Goal: Complete application form: Complete application form

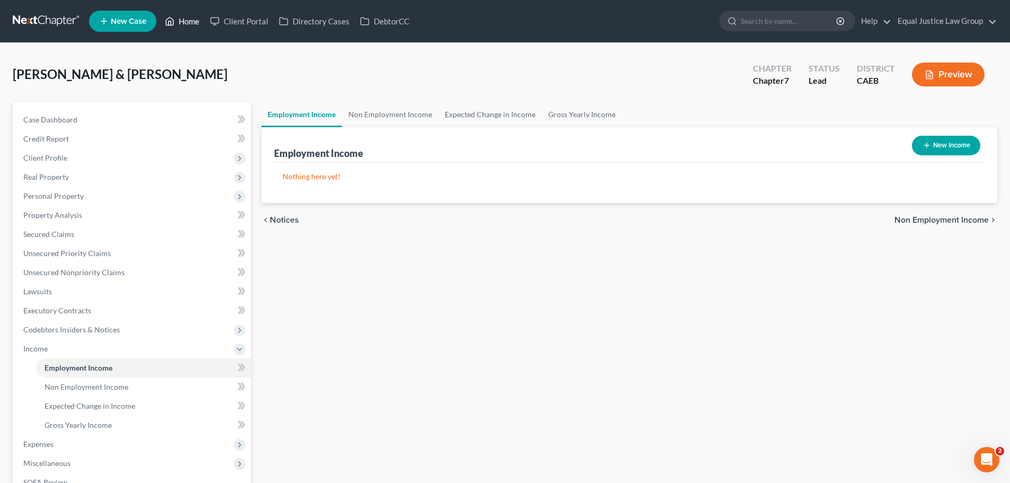
click at [185, 29] on link "Home" at bounding box center [182, 21] width 45 height 19
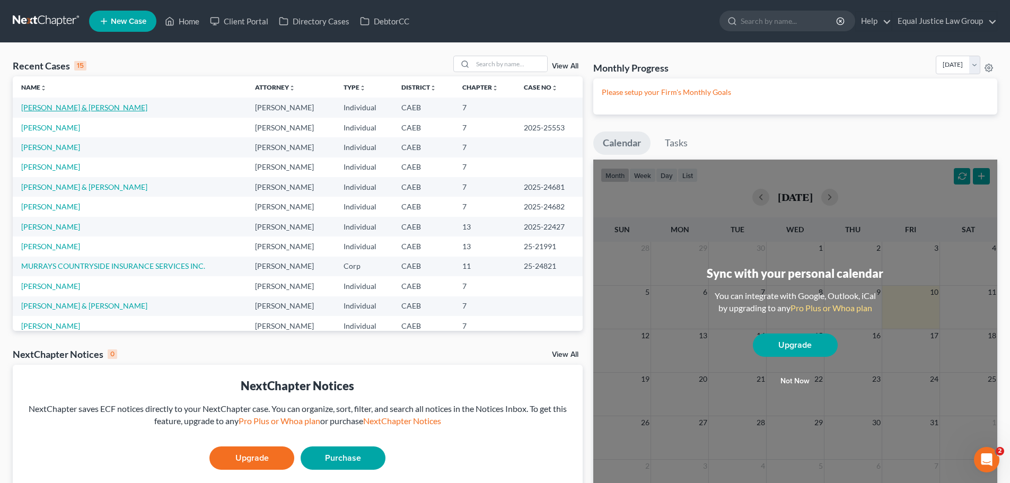
click at [83, 105] on link "[PERSON_NAME] & [PERSON_NAME]" at bounding box center [84, 107] width 126 height 9
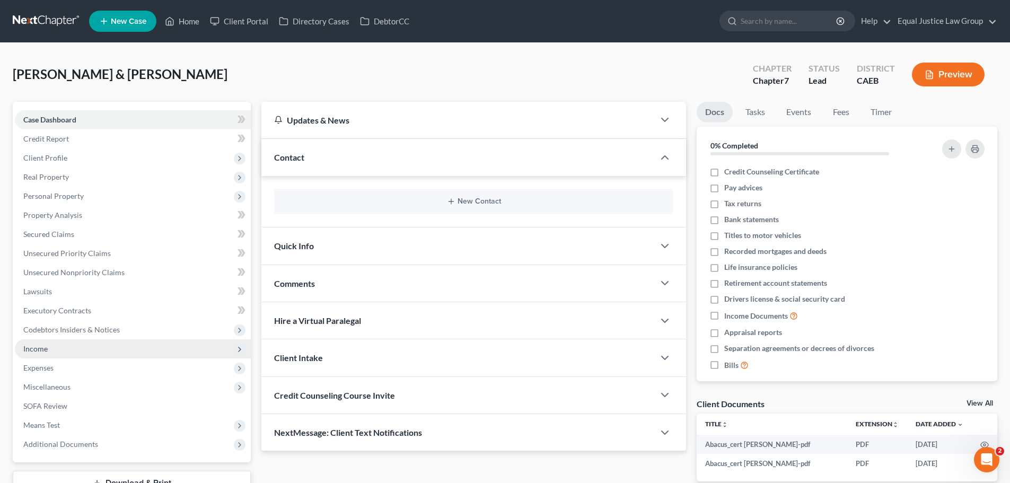
click at [44, 347] on span "Income" at bounding box center [35, 348] width 24 height 9
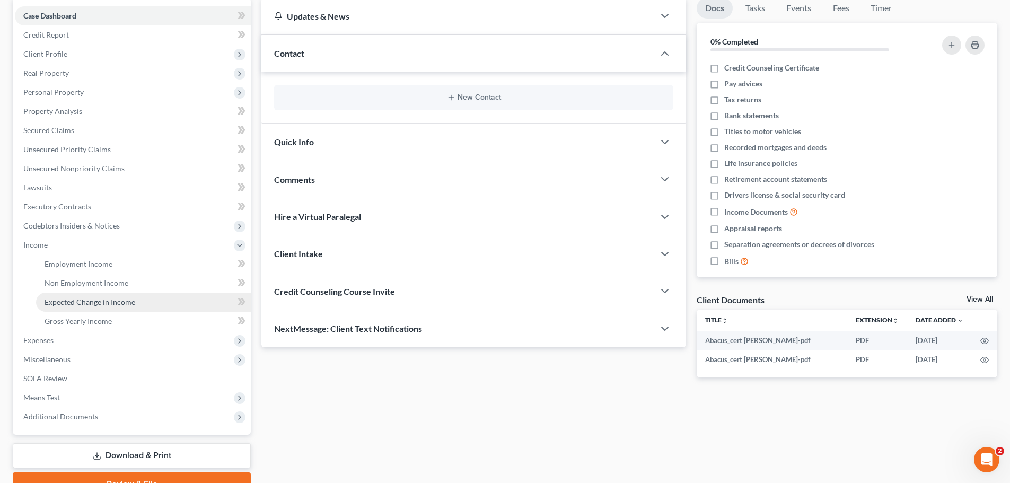
scroll to position [106, 0]
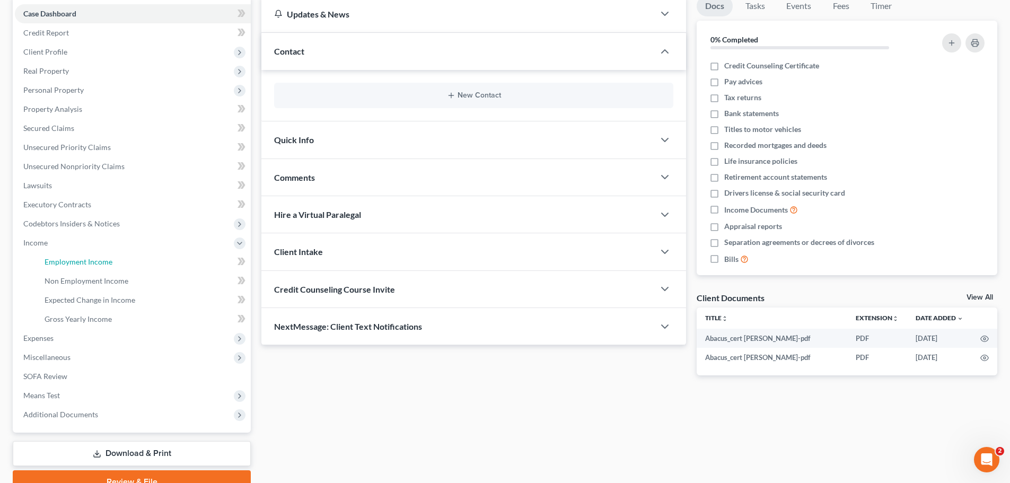
drag, startPoint x: 109, startPoint y: 261, endPoint x: 558, endPoint y: 266, distance: 449.6
click at [109, 261] on span "Employment Income" at bounding box center [79, 261] width 68 height 9
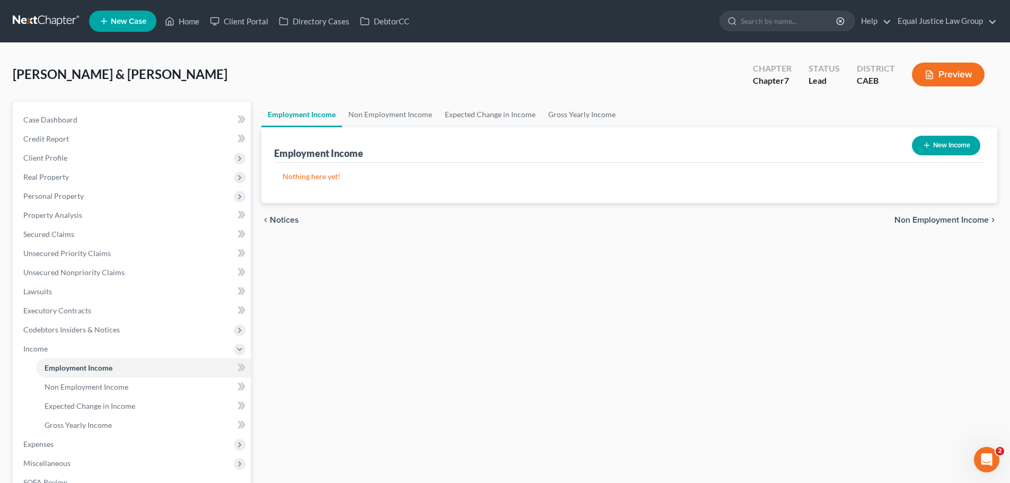
click at [946, 144] on button "New Income" at bounding box center [946, 146] width 68 height 20
select select "0"
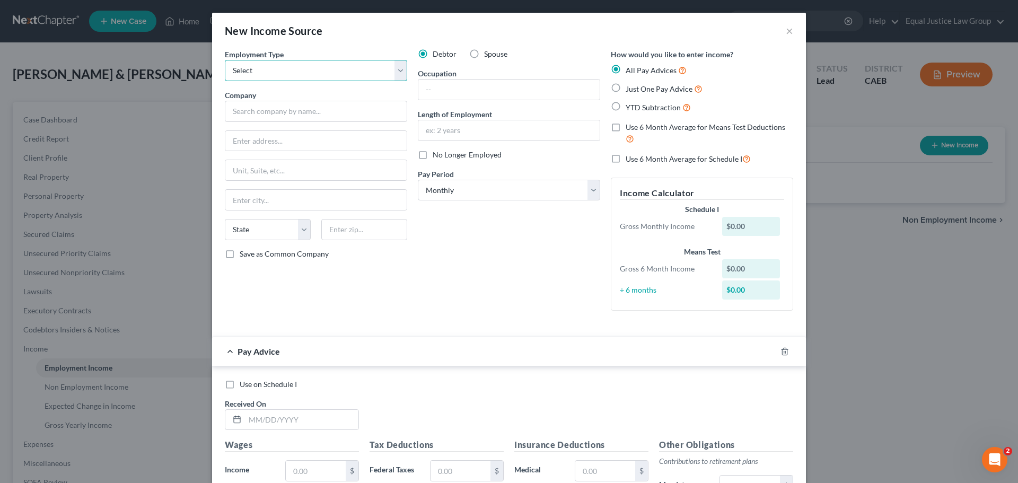
click at [395, 66] on select "Select Full or [DEMOGRAPHIC_DATA] Employment Self Employment" at bounding box center [316, 70] width 182 height 21
click at [398, 67] on select "Select Full or [DEMOGRAPHIC_DATA] Employment Self Employment" at bounding box center [316, 70] width 182 height 21
select select "0"
click at [225, 60] on select "Select Full or [DEMOGRAPHIC_DATA] Employment Self Employment" at bounding box center [316, 70] width 182 height 21
click at [269, 114] on input "text" at bounding box center [316, 111] width 182 height 21
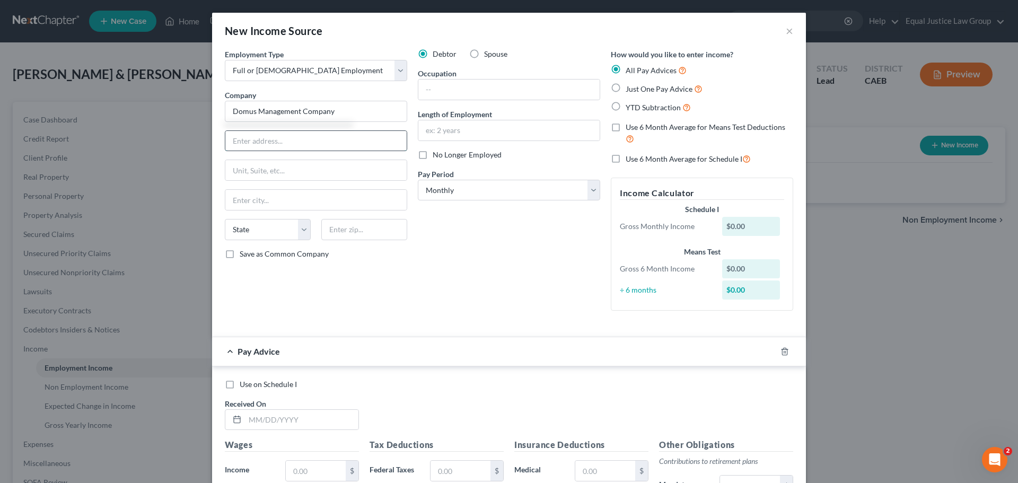
click at [247, 143] on input "text" at bounding box center [315, 141] width 181 height 20
type input "Domus Management Company"
type input "[STREET_ADDRESS][PERSON_NAME][PERSON_NAME]"
type input "Suite A"
type input "[GEOGRAPHIC_DATA]"
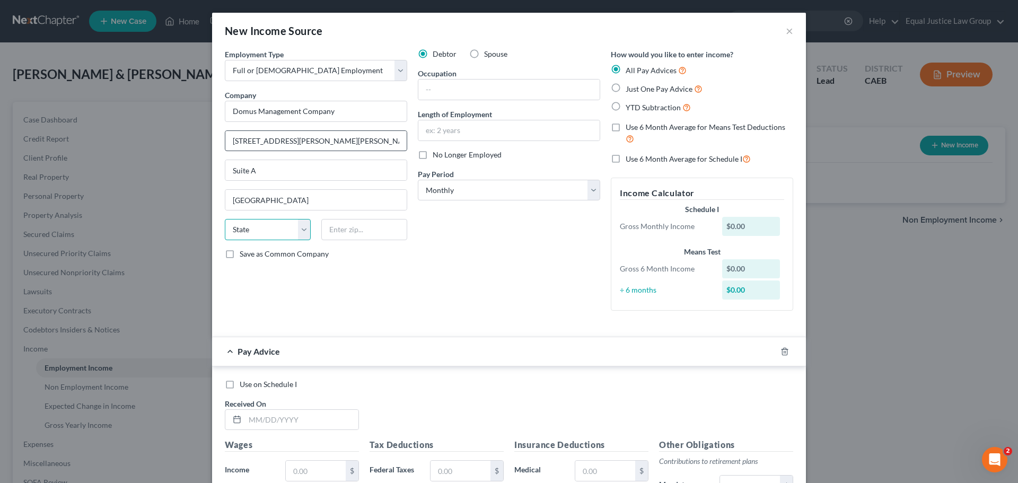
select select "4"
type input "95242"
click at [490, 91] on input "text" at bounding box center [508, 90] width 181 height 20
type input "M"
drag, startPoint x: 474, startPoint y: 88, endPoint x: 396, endPoint y: 92, distance: 78.0
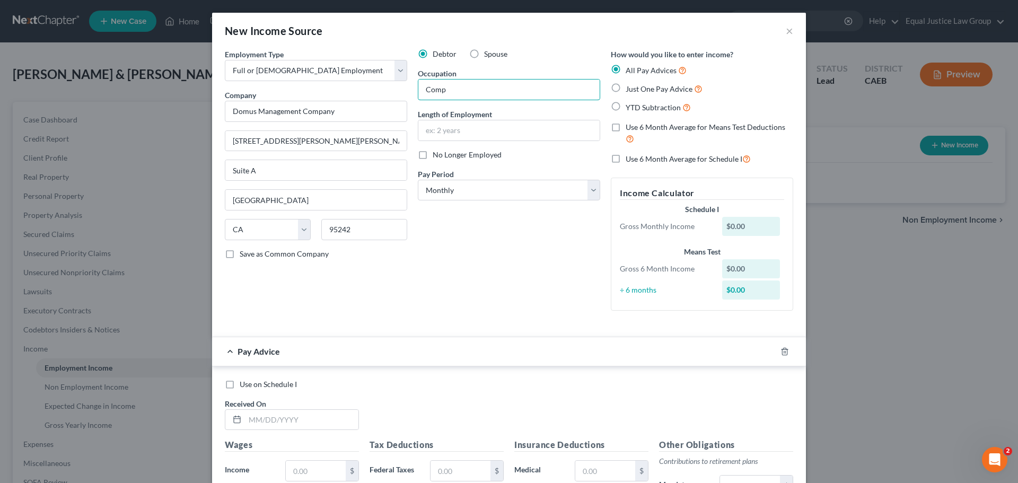
click at [396, 92] on div "Employment Type * Select Full or [DEMOGRAPHIC_DATA] Employment Self Employment …" at bounding box center [508, 188] width 579 height 279
type input "Maintenance"
type input "2 months"
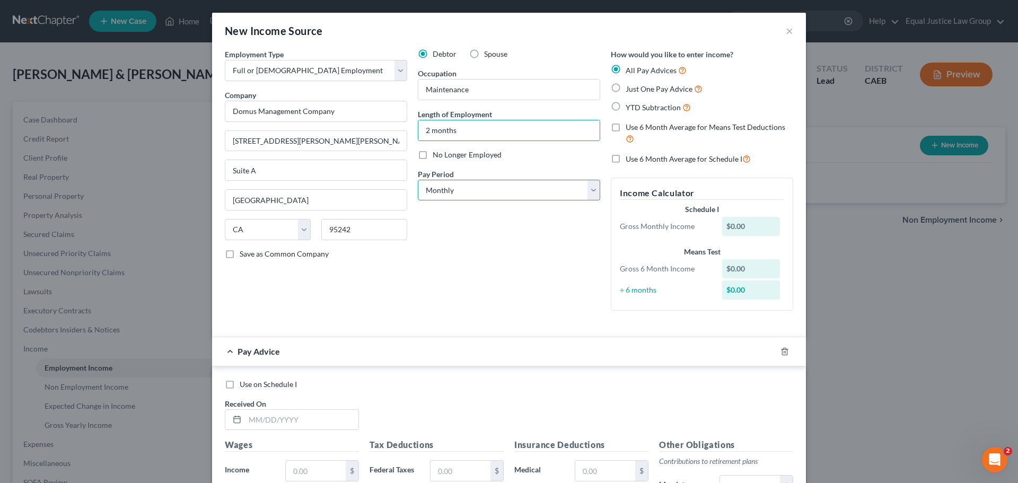
click at [492, 188] on select "Select Monthly Twice Monthly Every Other Week Weekly" at bounding box center [509, 190] width 182 height 21
select select "1"
click at [418, 180] on select "Select Monthly Twice Monthly Every Other Week Weekly" at bounding box center [509, 190] width 182 height 21
click at [495, 251] on div "Debtor Spouse Occupation Maintenance Length of Employment 2 months No Longer Em…" at bounding box center [508, 184] width 193 height 270
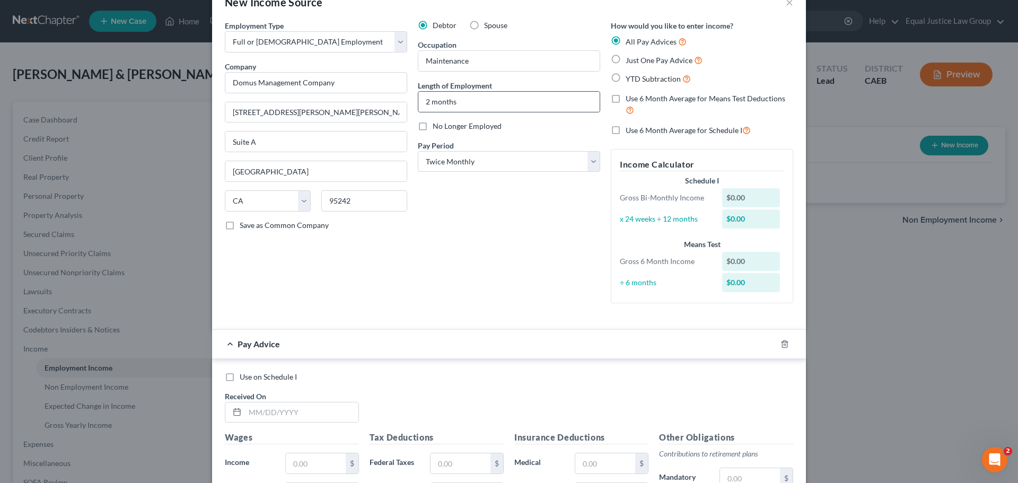
scroll to position [53, 0]
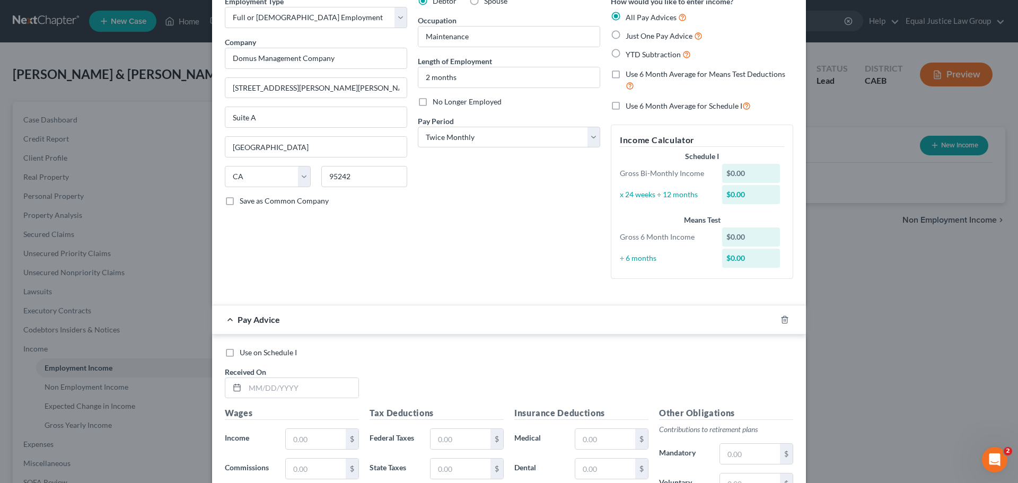
click at [645, 75] on span "Use 6 Month Average for Means Test Deductions" at bounding box center [706, 73] width 160 height 9
click at [637, 75] on input "Use 6 Month Average for Means Test Deductions" at bounding box center [633, 72] width 7 height 7
checkbox input "true"
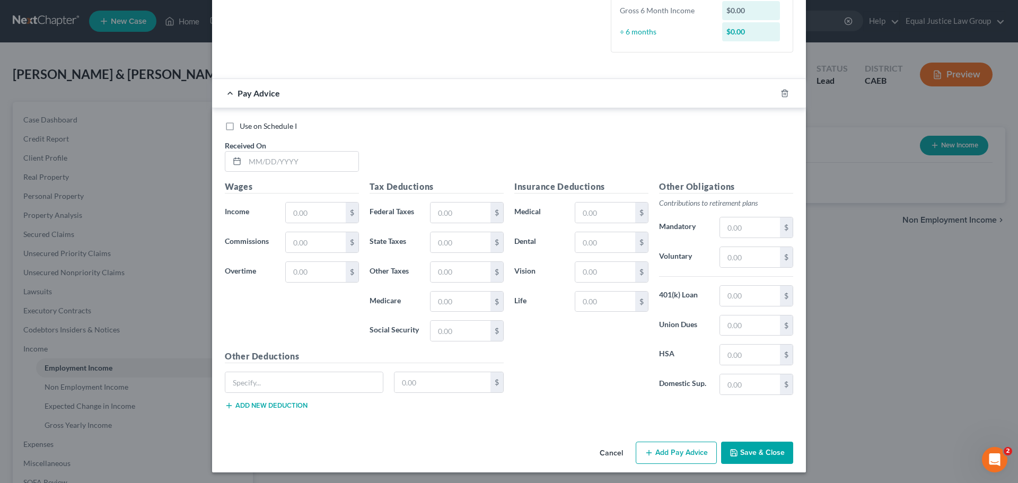
scroll to position [281, 0]
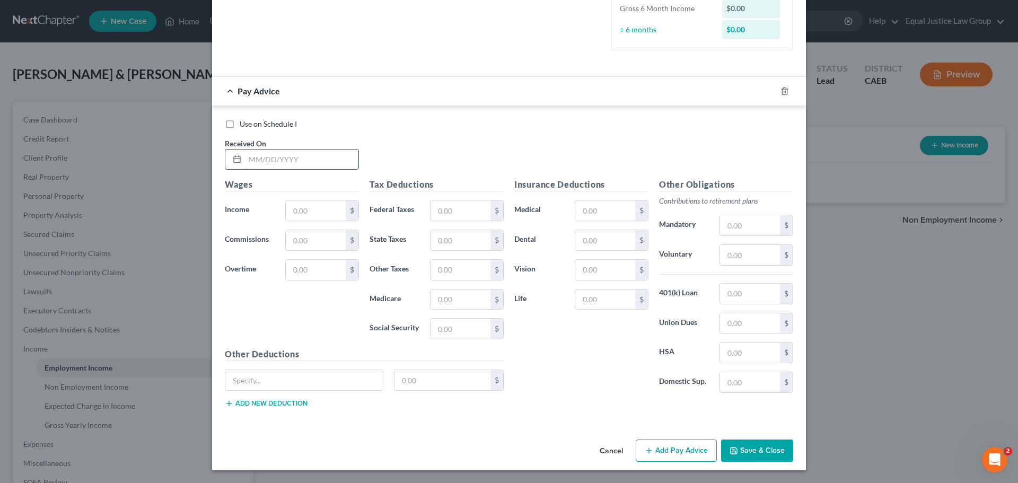
click at [287, 160] on input "text" at bounding box center [301, 159] width 113 height 20
type input "[DATE]"
click at [298, 202] on input "text" at bounding box center [316, 210] width 60 height 20
type input "2"
type input "1,875.00"
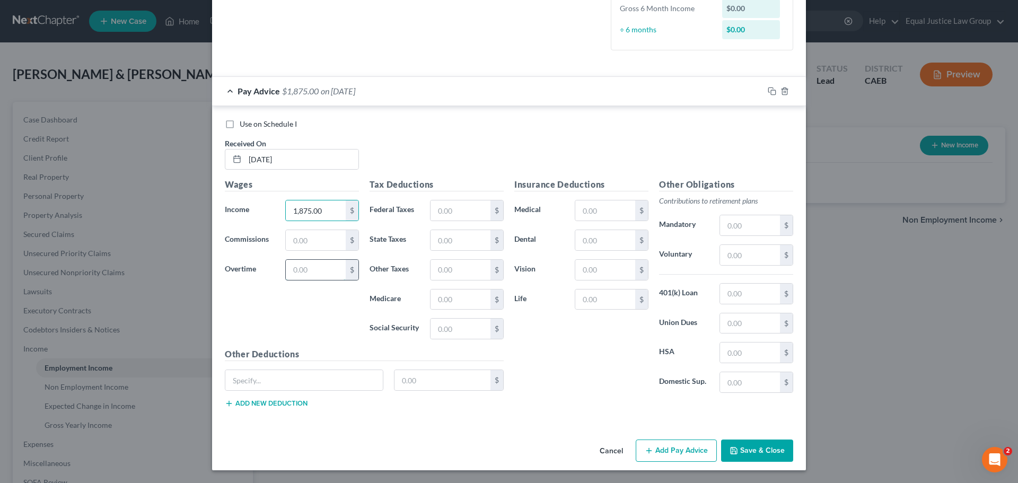
click at [303, 271] on input "text" at bounding box center [316, 270] width 60 height 20
type input "330.00"
click at [443, 213] on input "text" at bounding box center [460, 210] width 60 height 20
type input "129.58"
click at [445, 235] on input "text" at bounding box center [460, 240] width 60 height 20
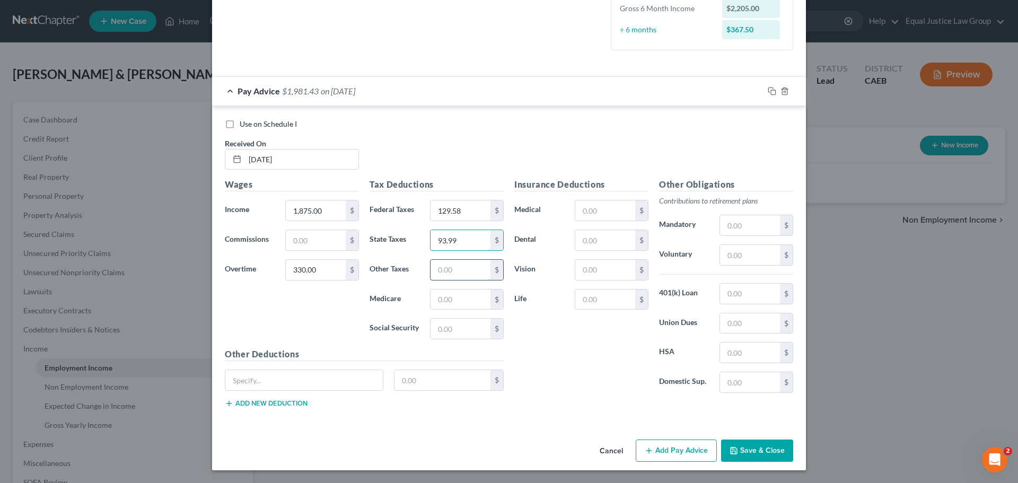
type input "93.99"
click at [453, 266] on input "text" at bounding box center [460, 270] width 60 height 20
click at [441, 300] on input "text" at bounding box center [460, 299] width 60 height 20
type input "30.31"
click at [457, 326] on input "text" at bounding box center [460, 329] width 60 height 20
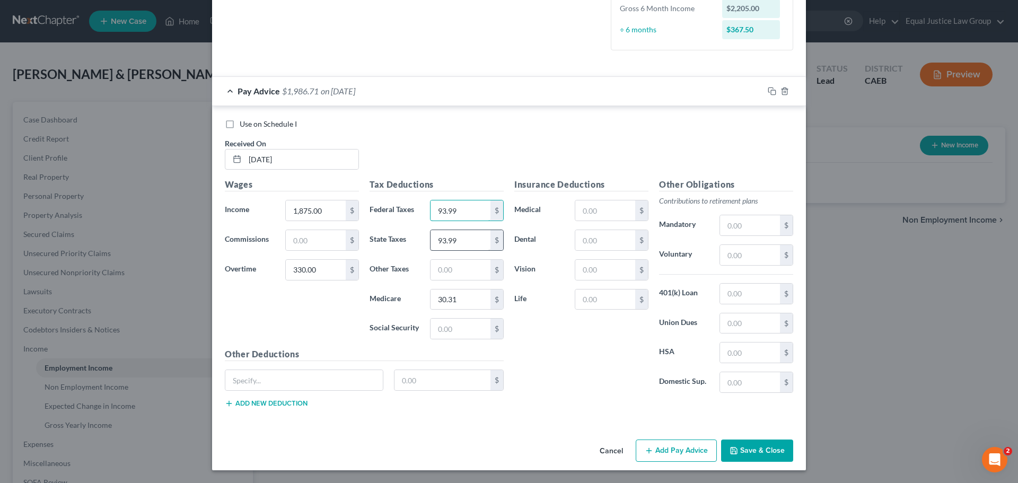
type input "93.99"
click at [456, 241] on input "93.99" at bounding box center [460, 240] width 60 height 20
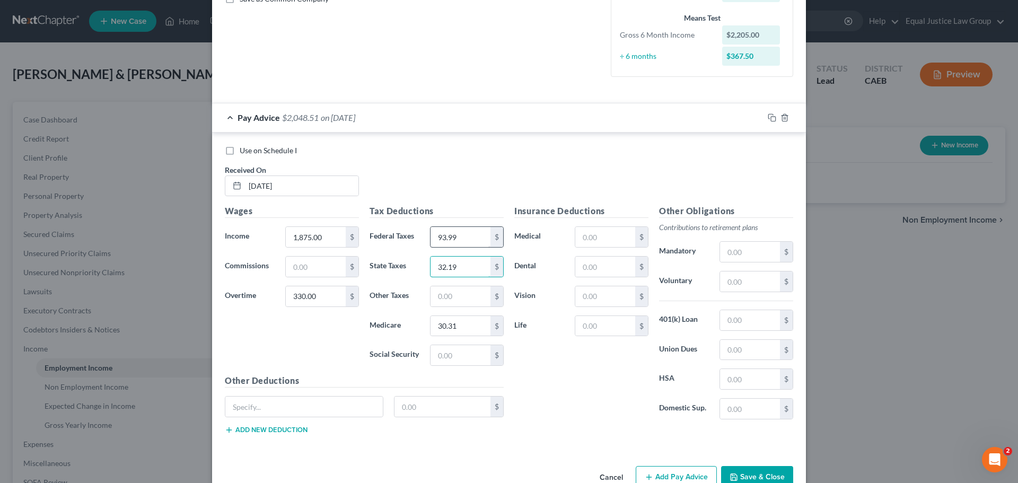
scroll to position [228, 0]
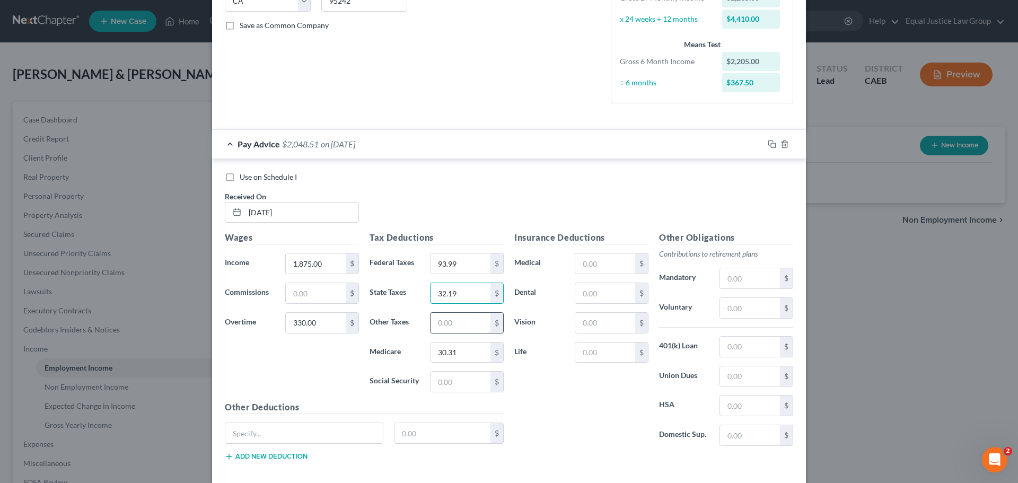
type input "32.19"
click at [443, 319] on input "text" at bounding box center [460, 323] width 60 height 20
type input "25.08"
click at [450, 381] on input "text" at bounding box center [460, 382] width 60 height 20
type input "129.58"
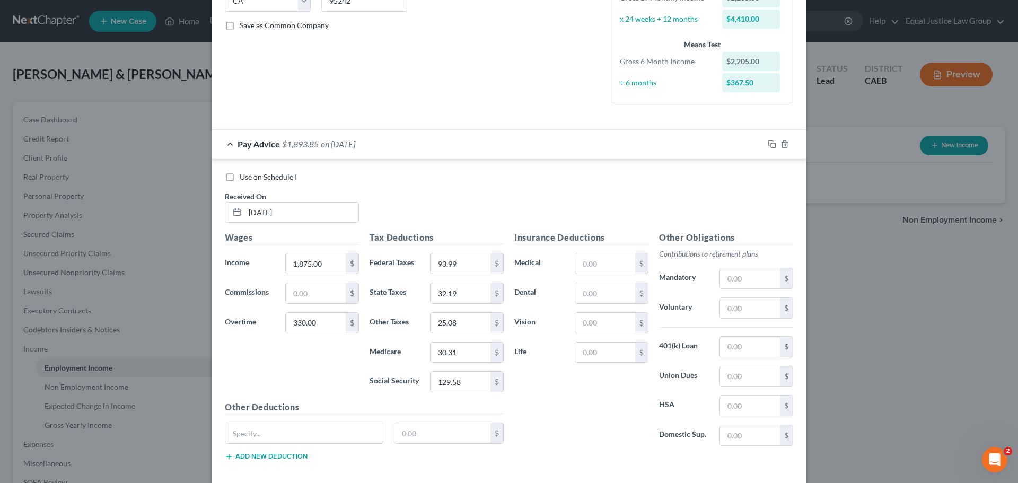
click at [529, 386] on div "Insurance Deductions Medical $ Dental $ Vision $ Life $" at bounding box center [581, 342] width 145 height 223
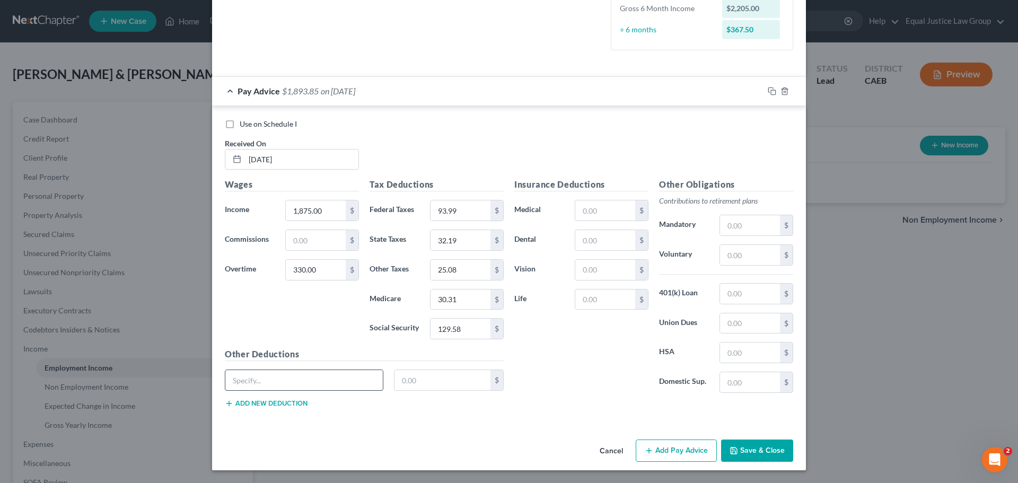
click at [271, 377] on input "text" at bounding box center [303, 380] width 157 height 20
type input "RENT"
type input "115.00"
click at [549, 366] on div "Insurance Deductions Medical $ Dental $ Vision $ Life $" at bounding box center [581, 289] width 145 height 223
click at [671, 452] on button "Add Pay Advice" at bounding box center [676, 450] width 81 height 22
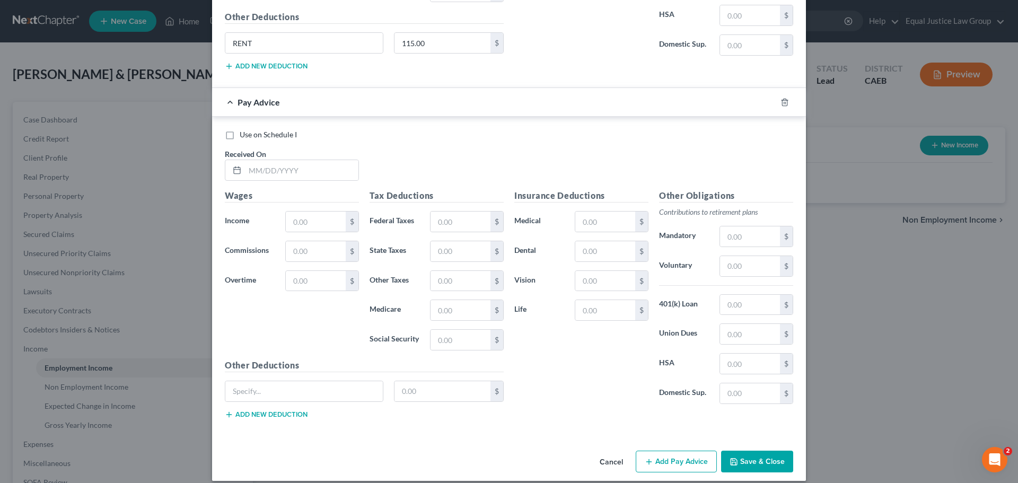
scroll to position [629, 0]
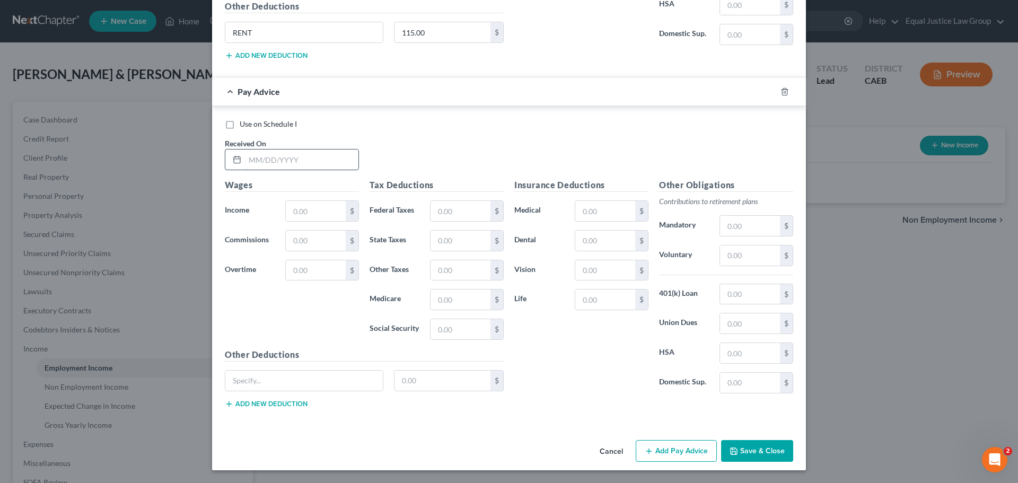
click at [295, 161] on input "text" at bounding box center [301, 159] width 113 height 20
type input "[DATE]"
click at [295, 209] on input "text" at bounding box center [316, 211] width 60 height 20
click at [306, 266] on input "text" at bounding box center [316, 270] width 60 height 20
click at [325, 211] on input "1,760.00" at bounding box center [316, 211] width 60 height 20
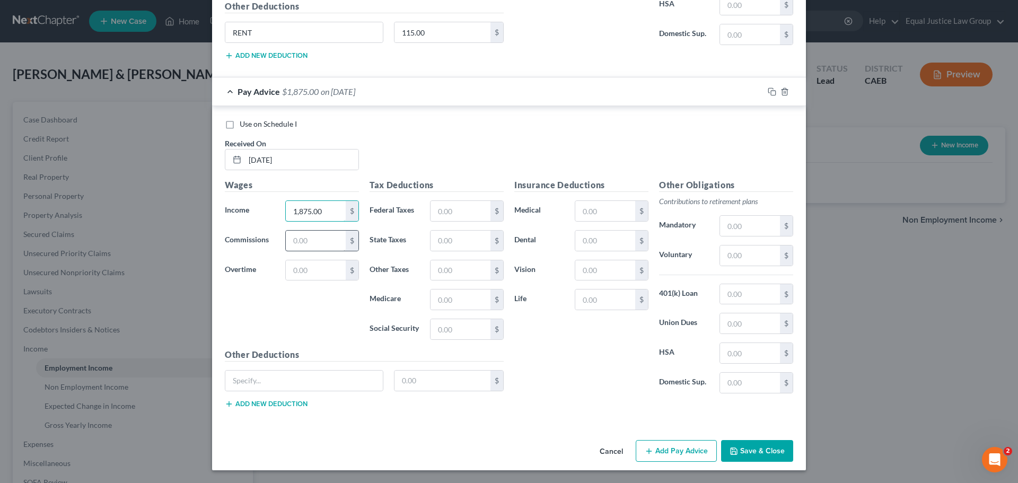
type input "1,875.00"
click at [319, 240] on input "text" at bounding box center [316, 241] width 60 height 20
click at [314, 263] on input "text" at bounding box center [316, 270] width 60 height 20
type input "132.00"
click at [465, 142] on div "Use on Schedule I Received On * [DATE]" at bounding box center [508, 149] width 579 height 60
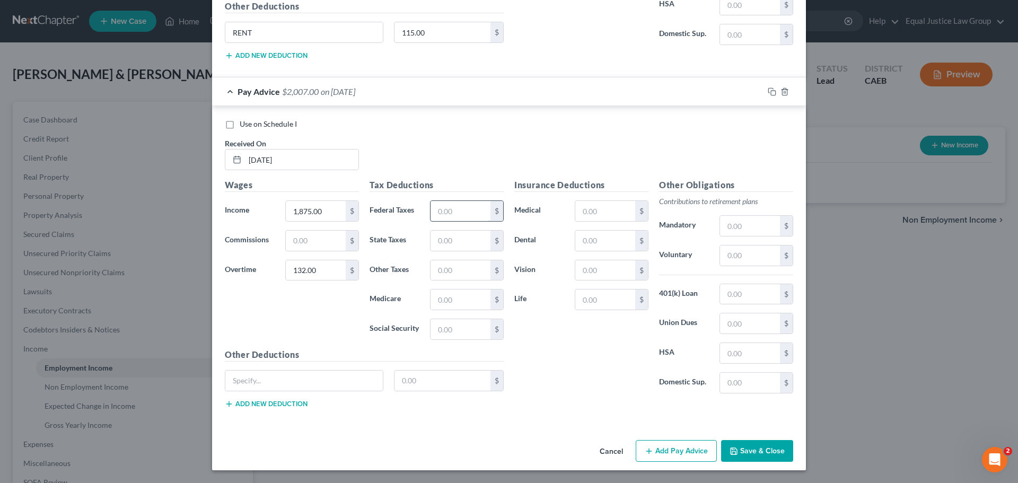
click at [457, 207] on input "text" at bounding box center [460, 211] width 60 height 20
click at [433, 298] on input "text" at bounding box center [460, 299] width 60 height 20
type input "27.43"
click at [447, 243] on input "text" at bounding box center [460, 241] width 60 height 20
click at [451, 330] on input "text" at bounding box center [460, 329] width 60 height 20
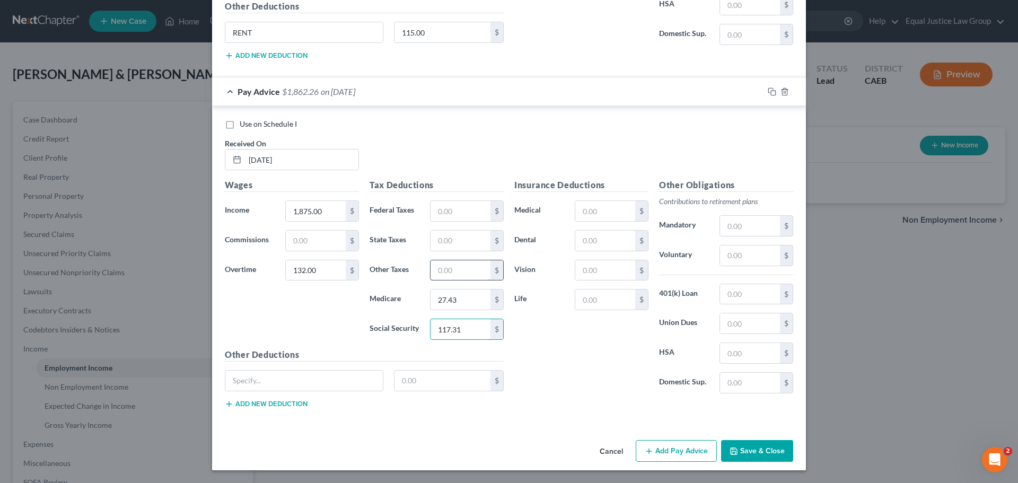
type input "117.31"
click at [453, 269] on input "text" at bounding box center [460, 270] width 60 height 20
click at [452, 236] on input "text" at bounding box center [460, 241] width 60 height 20
click at [431, 270] on input "text" at bounding box center [460, 270] width 60 height 20
type input "22.71"
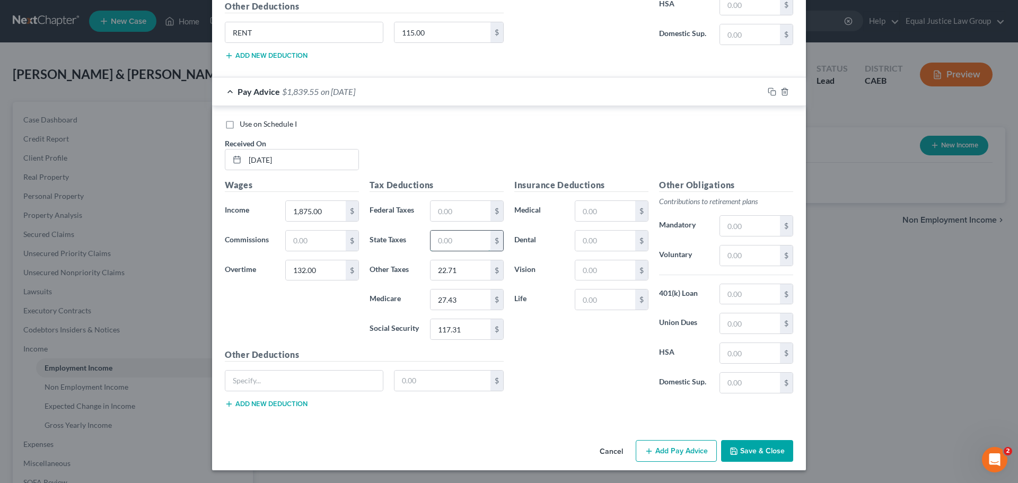
click at [459, 237] on input "text" at bounding box center [460, 241] width 60 height 20
type input "73.82"
drag, startPoint x: 457, startPoint y: 235, endPoint x: 431, endPoint y: 240, distance: 26.4
click at [431, 240] on input "73.82" at bounding box center [460, 241] width 60 height 20
paste input "73.82"
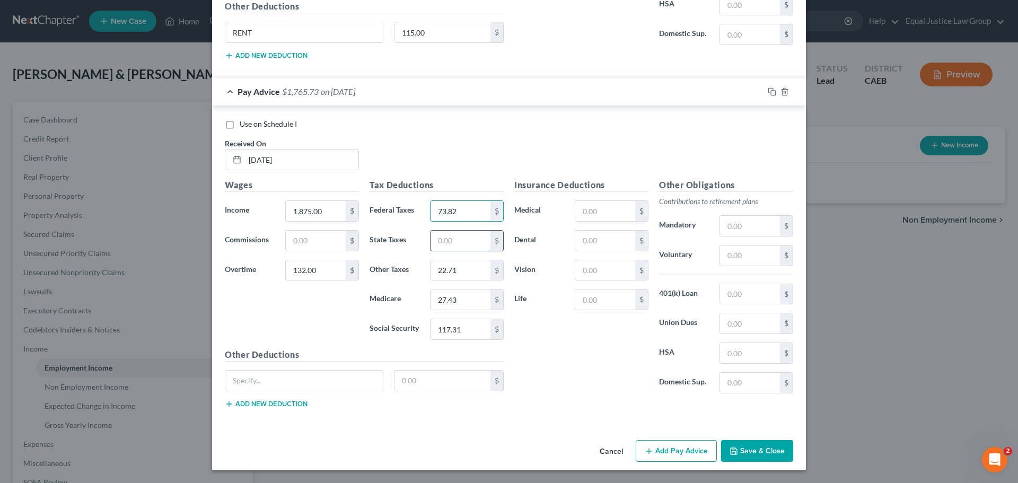
type input "73.82"
click at [462, 244] on input "text" at bounding box center [460, 241] width 60 height 20
type input "27.84"
click at [550, 340] on div "Insurance Deductions Medical $ Dental $ Vision $ Life $" at bounding box center [581, 290] width 145 height 223
click at [245, 384] on input "text" at bounding box center [303, 381] width 157 height 20
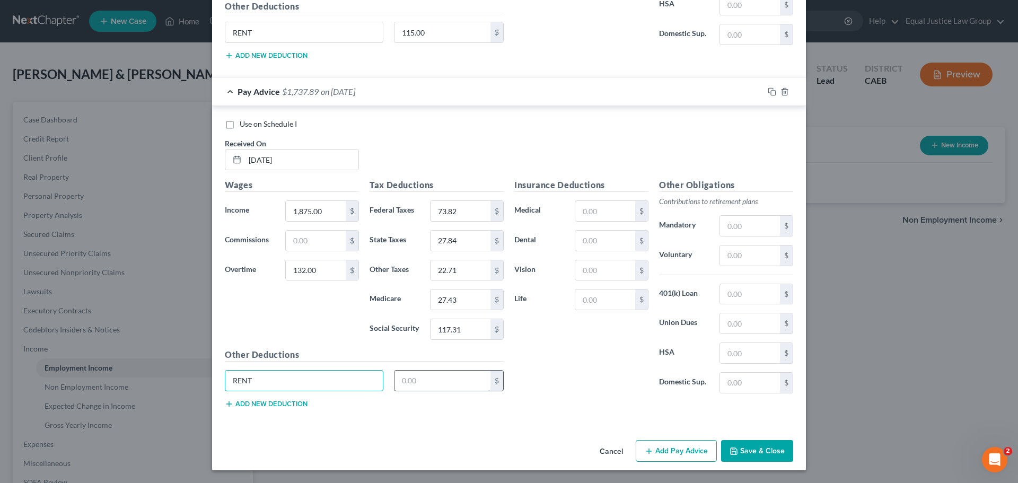
type input "RENT"
click at [418, 385] on input "text" at bounding box center [442, 381] width 96 height 20
type input "115.00"
click at [601, 373] on div "Insurance Deductions Medical $ Dental $ Vision $ Life $" at bounding box center [581, 290] width 145 height 223
click at [667, 447] on button "Add Pay Advice" at bounding box center [676, 451] width 81 height 22
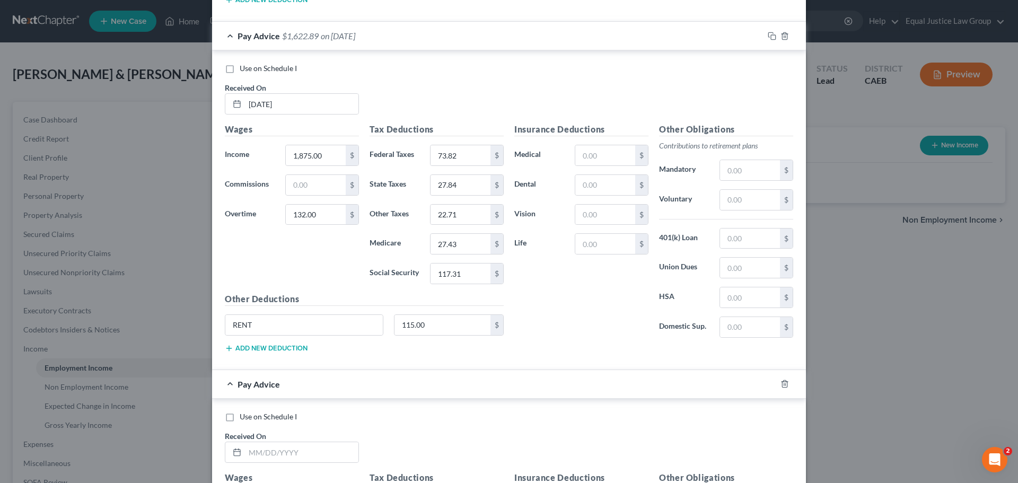
scroll to position [841, 0]
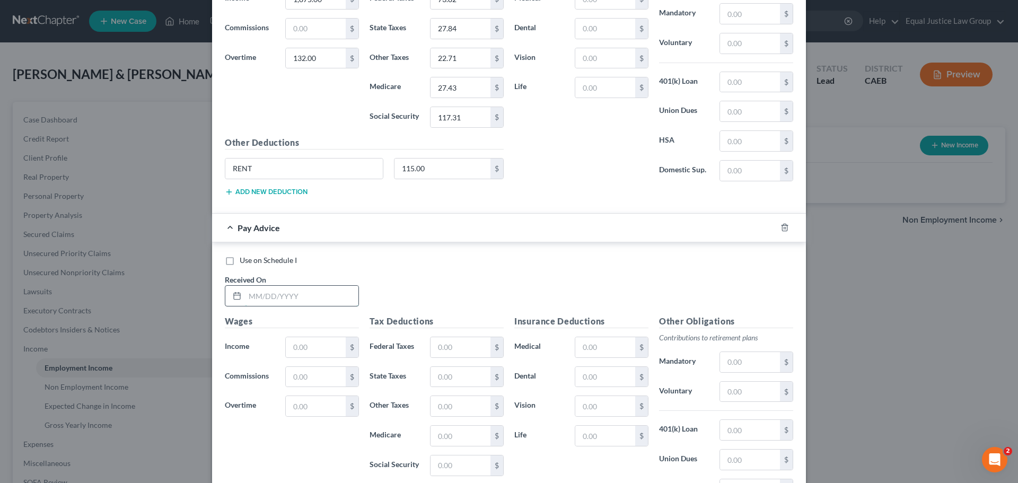
click at [298, 296] on input "text" at bounding box center [301, 296] width 113 height 20
type input "[DATE]"
click at [297, 342] on input "text" at bounding box center [316, 347] width 60 height 20
type input "1"
type input "1,875.00"
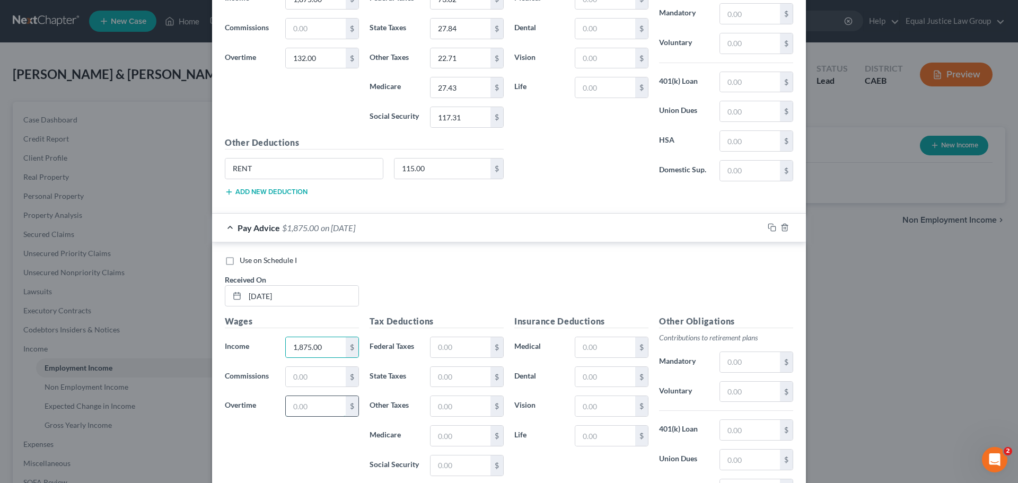
click at [296, 412] on input "text" at bounding box center [316, 406] width 60 height 20
type input "99.00"
drag, startPoint x: 442, startPoint y: 342, endPoint x: 467, endPoint y: 321, distance: 32.4
click at [442, 342] on input "text" at bounding box center [460, 347] width 60 height 20
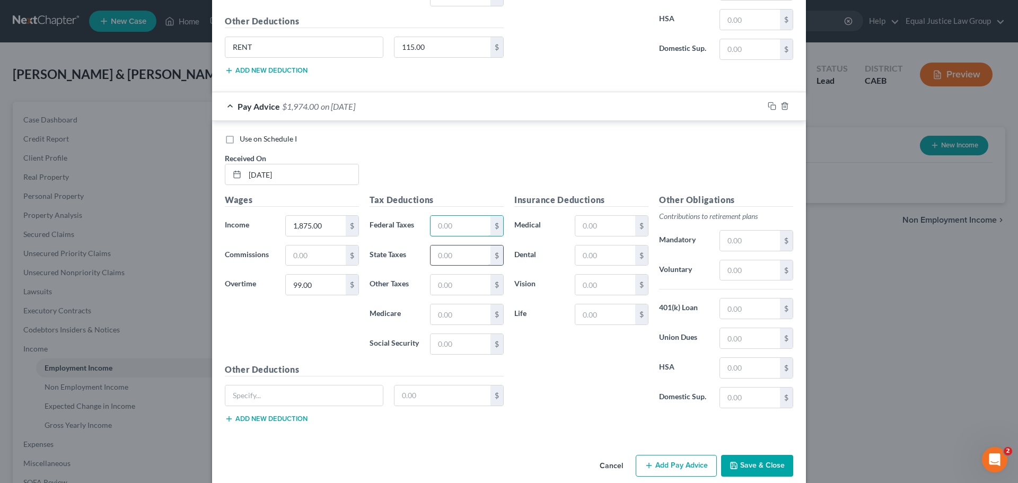
scroll to position [978, 0]
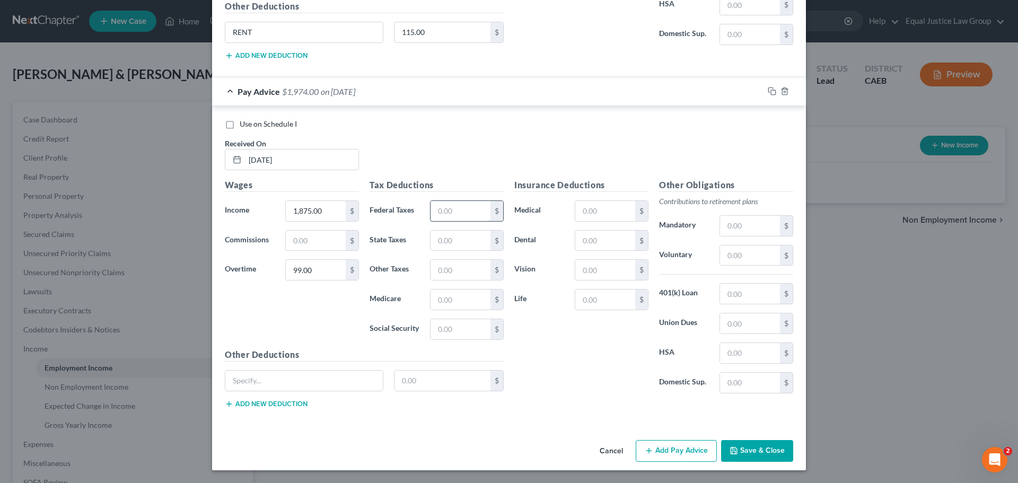
click at [445, 209] on input "text" at bounding box center [460, 211] width 60 height 20
type input "70.52"
click at [452, 243] on input "text" at bounding box center [460, 241] width 60 height 20
type input "22.31"
click at [452, 275] on input "text" at bounding box center [460, 270] width 60 height 20
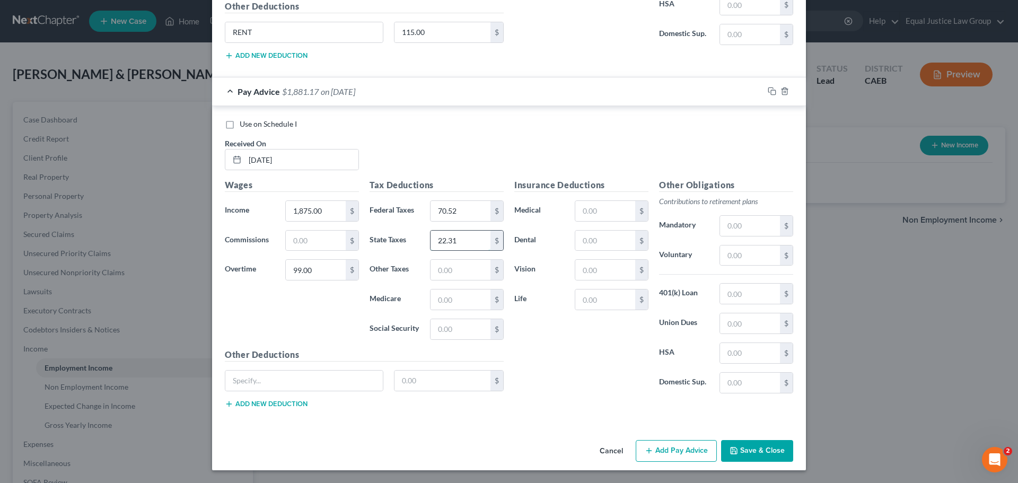
click at [462, 242] on input "22.31" at bounding box center [460, 241] width 60 height 20
click at [459, 260] on input "text" at bounding box center [460, 270] width 60 height 20
type input "115.26"
click at [466, 294] on input "text" at bounding box center [460, 299] width 60 height 20
click at [451, 274] on input "115.26" at bounding box center [460, 270] width 60 height 20
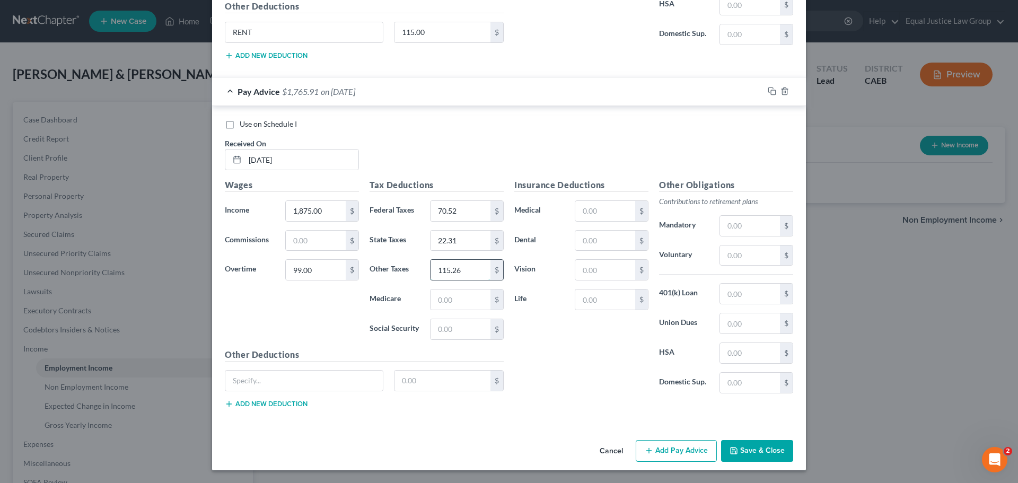
click at [451, 274] on input "115.26" at bounding box center [460, 270] width 60 height 20
click at [460, 241] on input "22.31" at bounding box center [460, 241] width 60 height 20
click at [460, 240] on input "22.31" at bounding box center [460, 241] width 60 height 20
click at [478, 276] on input "115.26" at bounding box center [460, 270] width 60 height 20
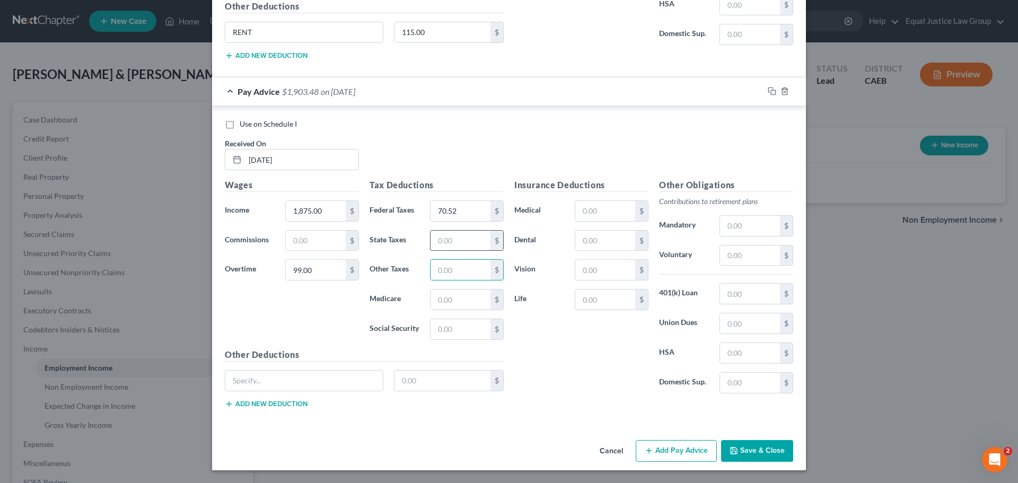
click at [446, 241] on input "text" at bounding box center [460, 241] width 60 height 20
click at [440, 240] on input "text" at bounding box center [460, 241] width 60 height 20
type input "27.11"
click at [443, 266] on input "text" at bounding box center [460, 270] width 60 height 20
type input "22.31"
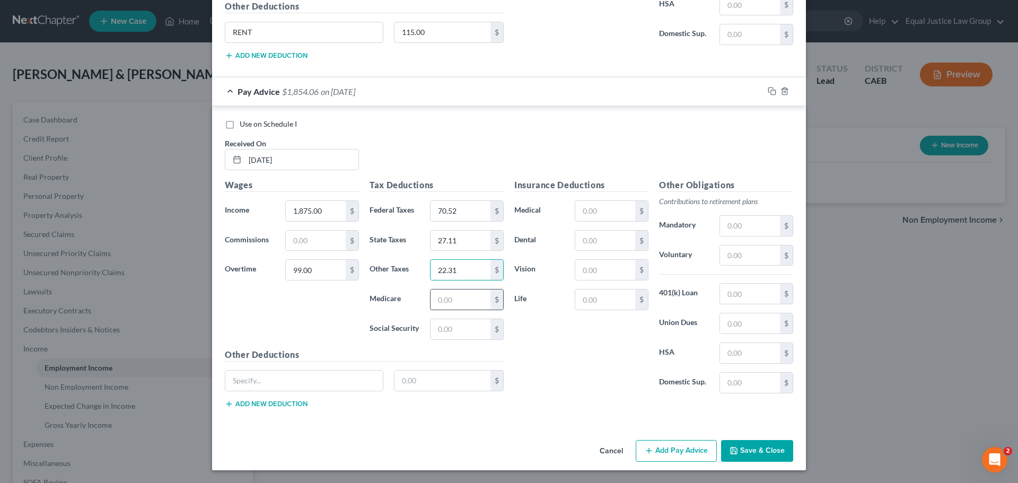
click at [468, 295] on input "text" at bounding box center [460, 299] width 60 height 20
type input "26.96"
click at [442, 324] on input "text" at bounding box center [460, 329] width 60 height 20
type input "115.26"
click at [570, 345] on div "Insurance Deductions Medical $ Dental $ Vision $ Life $" at bounding box center [581, 290] width 145 height 223
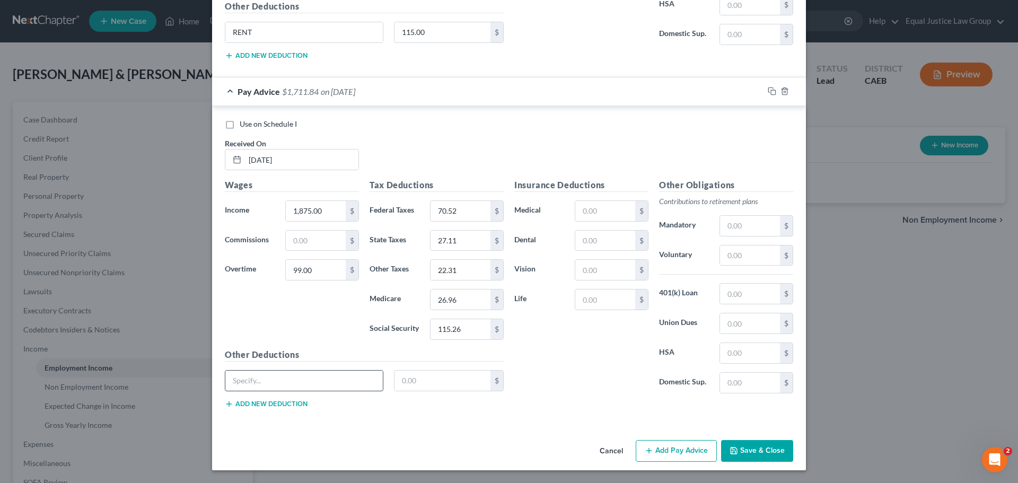
click at [274, 382] on input "text" at bounding box center [303, 381] width 157 height 20
type input "RENT"
type input "115.00"
click at [591, 348] on div "Insurance Deductions Medical $ Dental $ Vision $ Life $" at bounding box center [581, 290] width 145 height 223
click at [685, 457] on button "Add Pay Advice" at bounding box center [676, 451] width 81 height 22
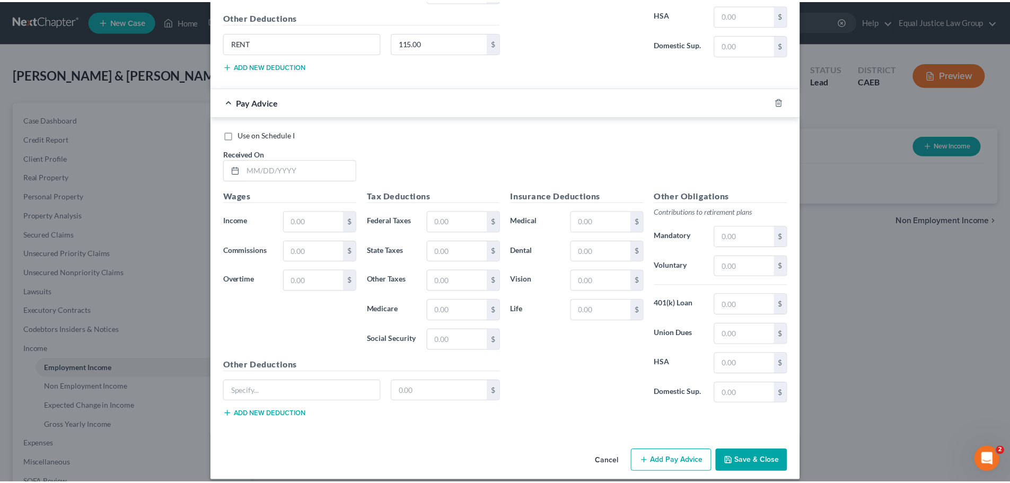
scroll to position [1326, 0]
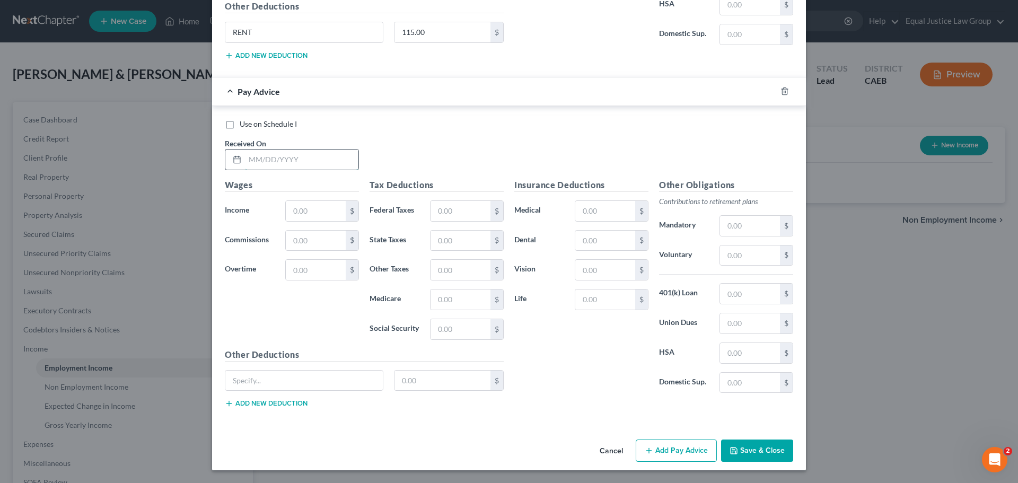
click at [260, 155] on input "text" at bounding box center [301, 159] width 113 height 20
type input "[DATE]"
click at [314, 207] on input "text" at bounding box center [316, 211] width 60 height 20
type input "1,875.00"
click at [430, 209] on input "text" at bounding box center [460, 211] width 60 height 20
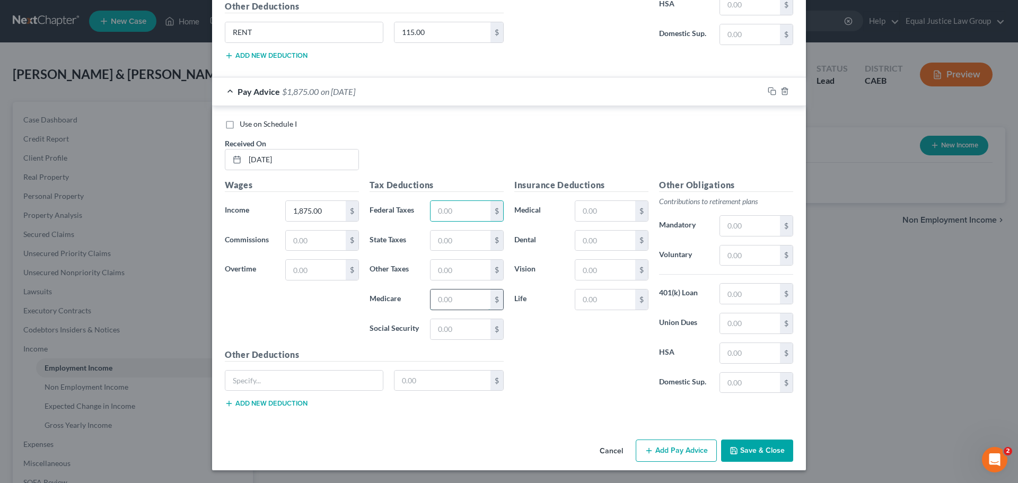
click at [433, 302] on input "text" at bounding box center [460, 299] width 60 height 20
type input "25.52"
click at [435, 327] on input "text" at bounding box center [460, 329] width 60 height 20
type input "109.12"
click at [450, 270] on input "text" at bounding box center [460, 270] width 60 height 20
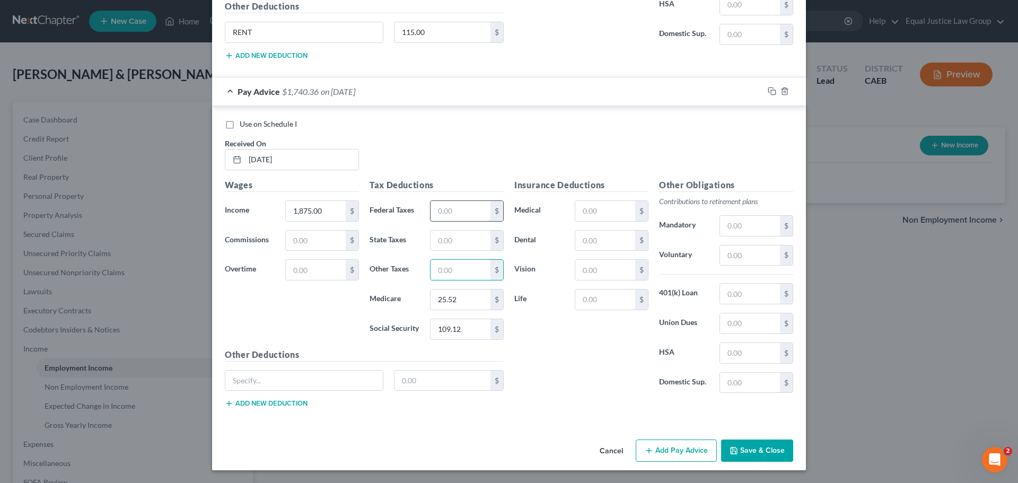
click at [446, 207] on input "text" at bounding box center [460, 211] width 60 height 20
click at [410, 235] on label "State Taxes" at bounding box center [394, 240] width 60 height 21
click at [446, 261] on input "text" at bounding box center [460, 270] width 60 height 20
type input "21.12"
click at [442, 245] on input "text" at bounding box center [460, 241] width 60 height 20
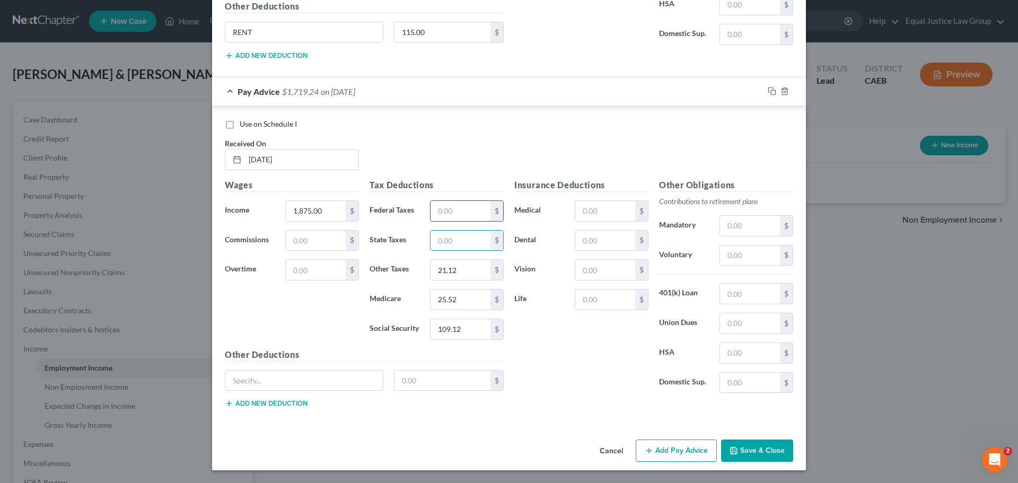
click at [444, 215] on input "text" at bounding box center [460, 211] width 60 height 20
type input "60.62"
click at [453, 240] on input "text" at bounding box center [460, 241] width 60 height 20
type input "24.93"
click at [514, 154] on div "Use on Schedule I Received On * [DATE]" at bounding box center [508, 149] width 579 height 60
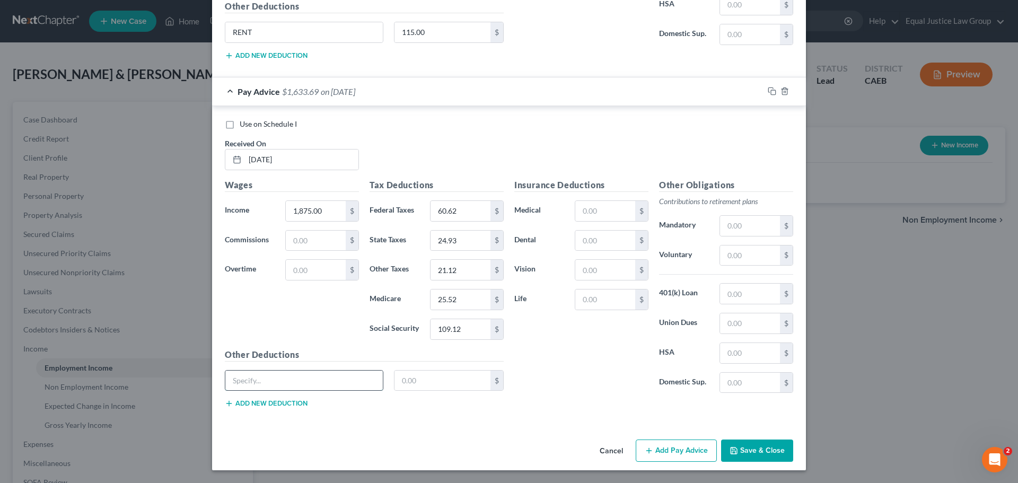
click at [261, 384] on input "text" at bounding box center [303, 381] width 157 height 20
type input "RENT"
type input "115.00"
drag, startPoint x: 557, startPoint y: 369, endPoint x: 561, endPoint y: 374, distance: 6.4
click at [557, 369] on div "Insurance Deductions Medical $ Dental $ Vision $ Life $" at bounding box center [581, 290] width 145 height 223
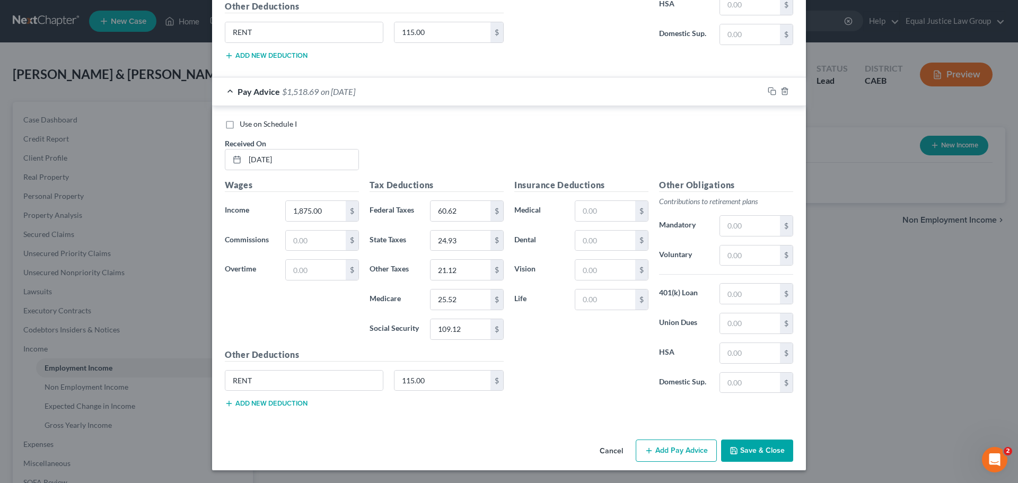
click at [746, 449] on button "Save & Close" at bounding box center [757, 450] width 72 height 22
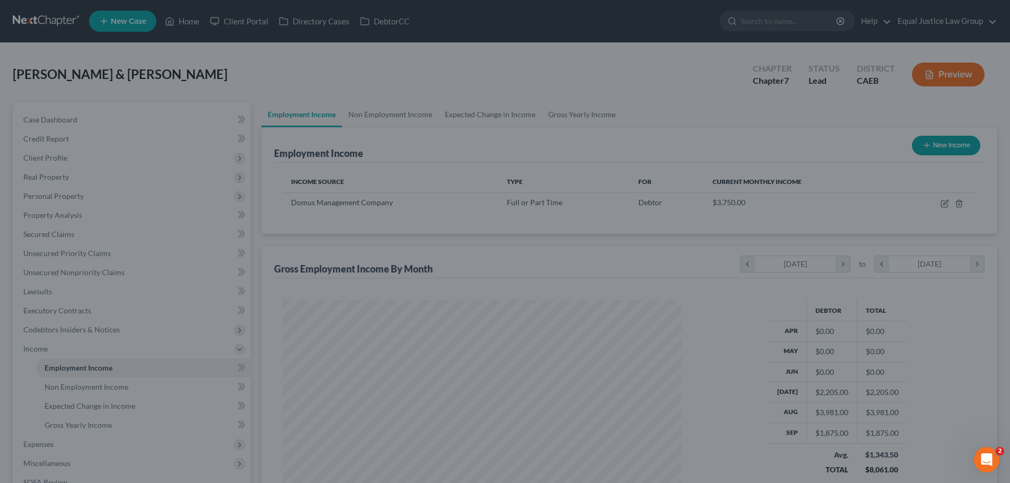
scroll to position [529919, 529700]
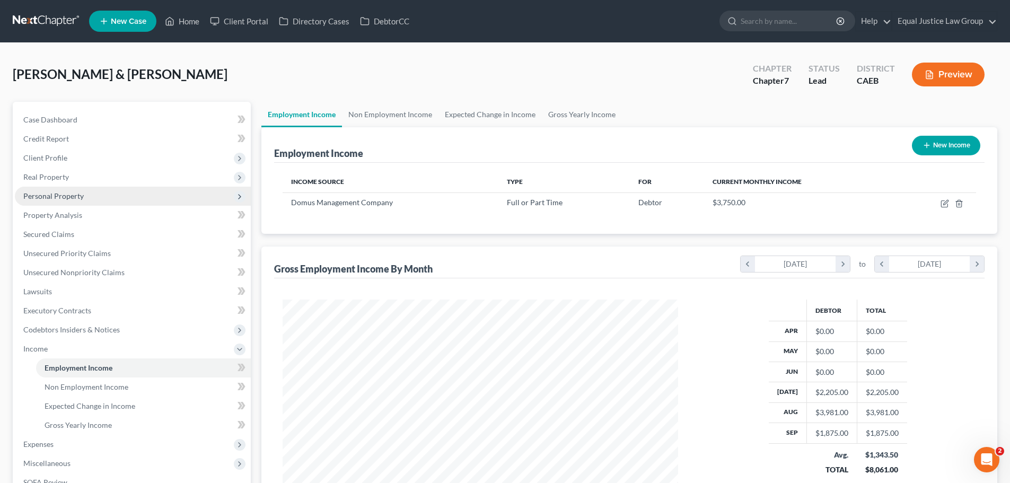
click at [61, 200] on span "Personal Property" at bounding box center [53, 195] width 60 height 9
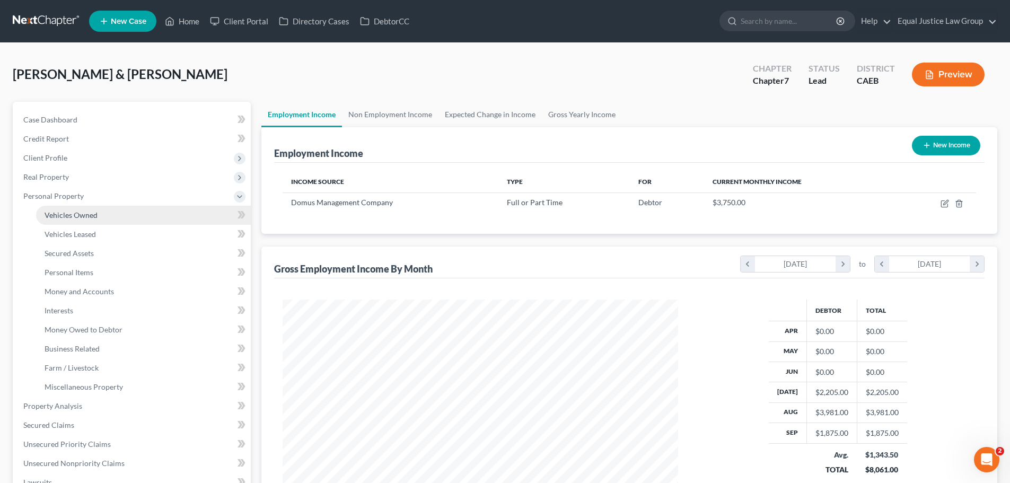
click at [77, 221] on link "Vehicles Owned" at bounding box center [143, 215] width 215 height 19
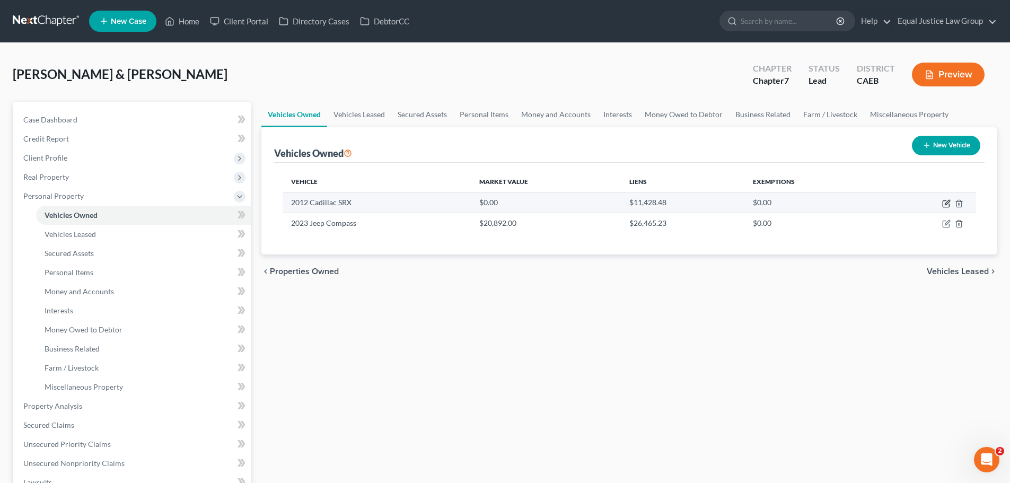
click at [943, 201] on icon "button" at bounding box center [946, 204] width 6 height 6
select select "0"
select select "14"
select select "1"
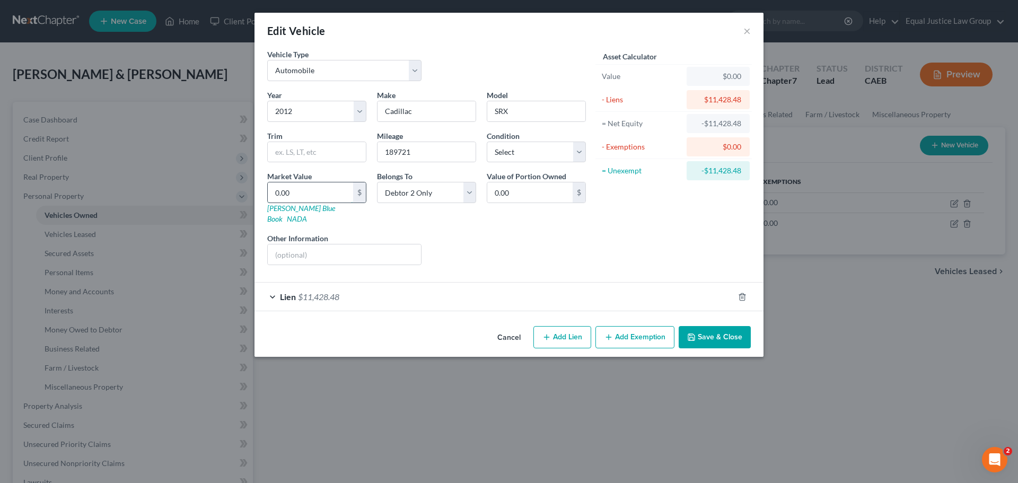
click at [310, 189] on input "0.00" at bounding box center [310, 192] width 85 height 20
type input "5"
type input "5.00"
type input "54"
type input "54.00"
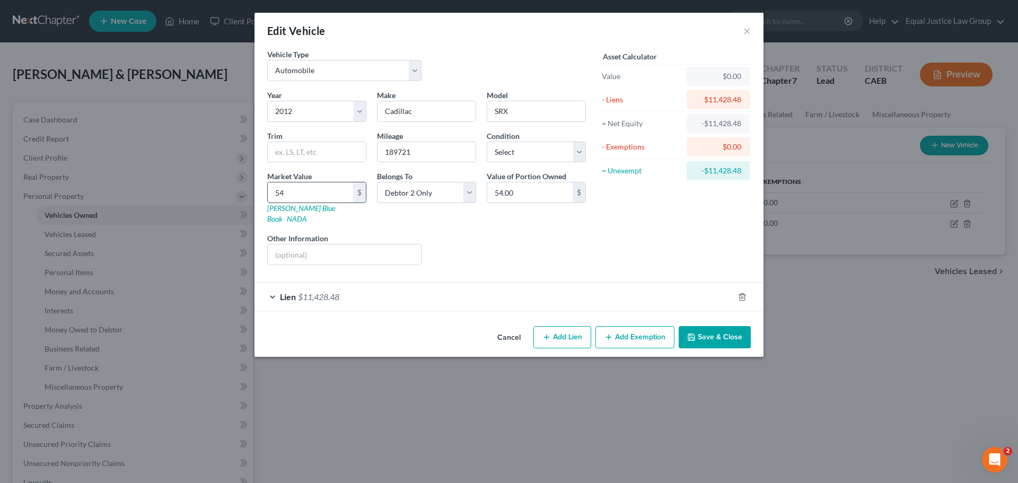
type input "546"
type input "546.00"
type input "5461"
type input "5,461.00"
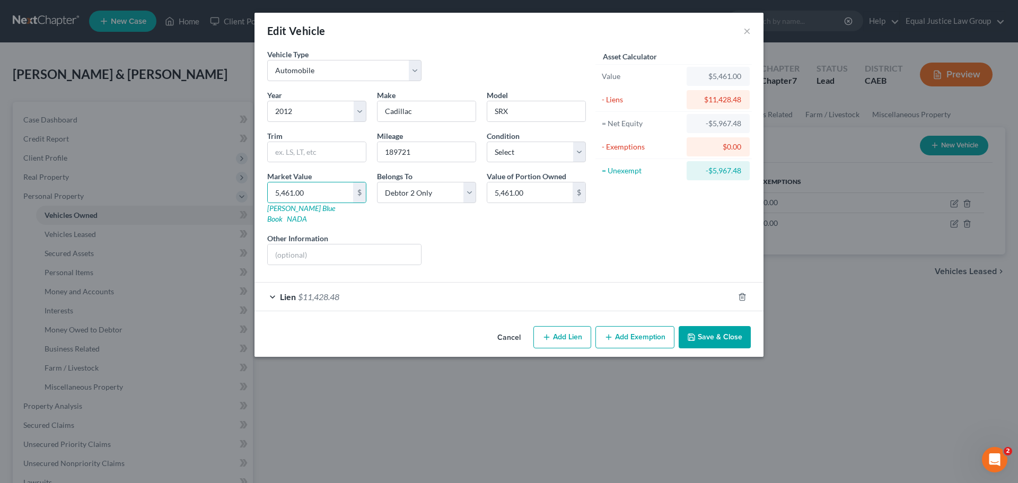
click at [518, 221] on div "Year Select 2026 2025 2024 2023 2022 2021 2020 2019 2018 2017 2016 2015 2014 20…" at bounding box center [426, 182] width 329 height 184
click at [723, 327] on button "Save & Close" at bounding box center [715, 337] width 72 height 22
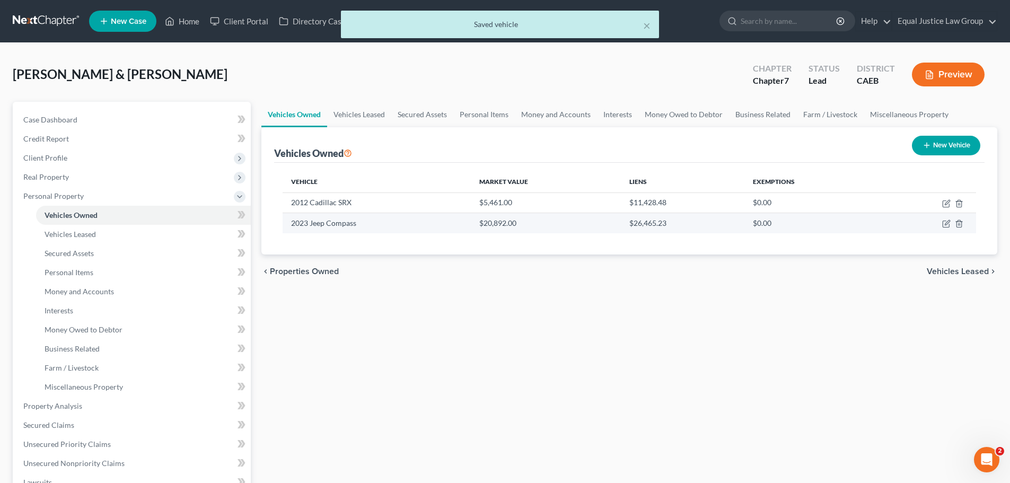
click at [566, 224] on td "$20,892.00" at bounding box center [546, 223] width 150 height 20
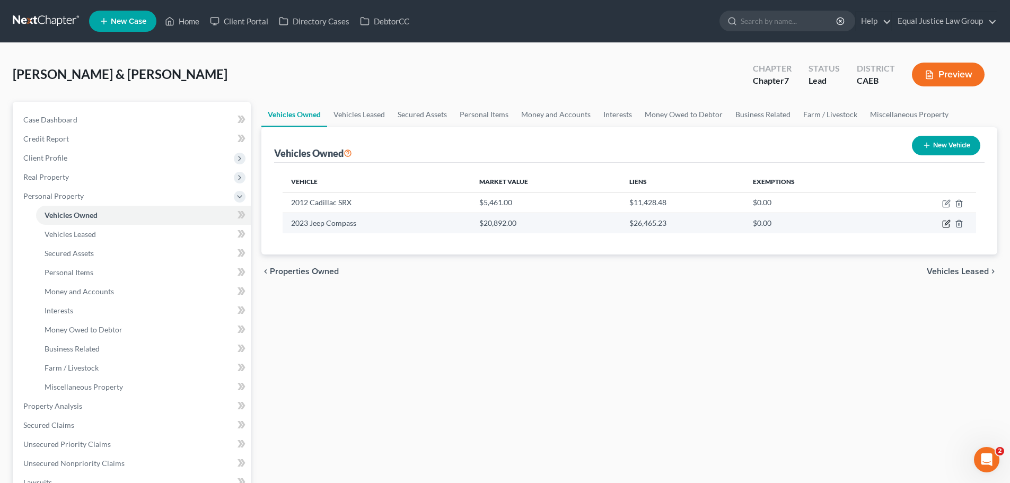
click at [947, 225] on icon "button" at bounding box center [946, 223] width 8 height 8
select select "0"
select select "3"
select select "1"
select select "2"
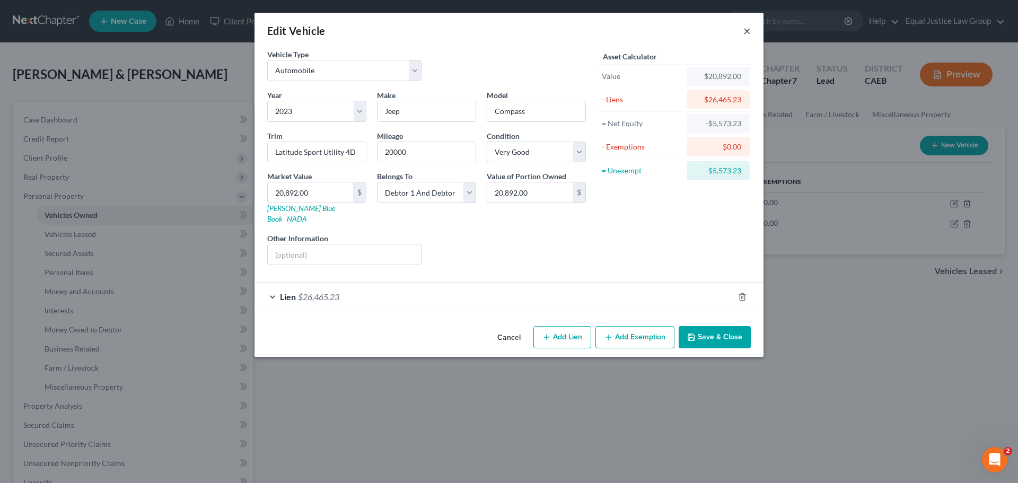
click at [745, 31] on button "×" at bounding box center [746, 30] width 7 height 13
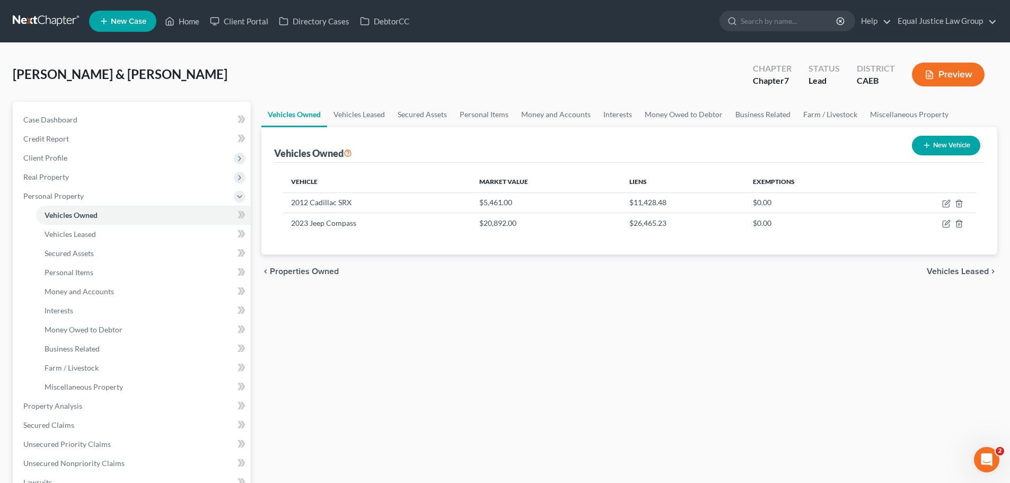
click at [718, 363] on div "Vehicles Owned Vehicles Leased Secured Assets Personal Items Money and Accounts…" at bounding box center [629, 408] width 746 height 612
click at [178, 17] on link "Home" at bounding box center [182, 21] width 45 height 19
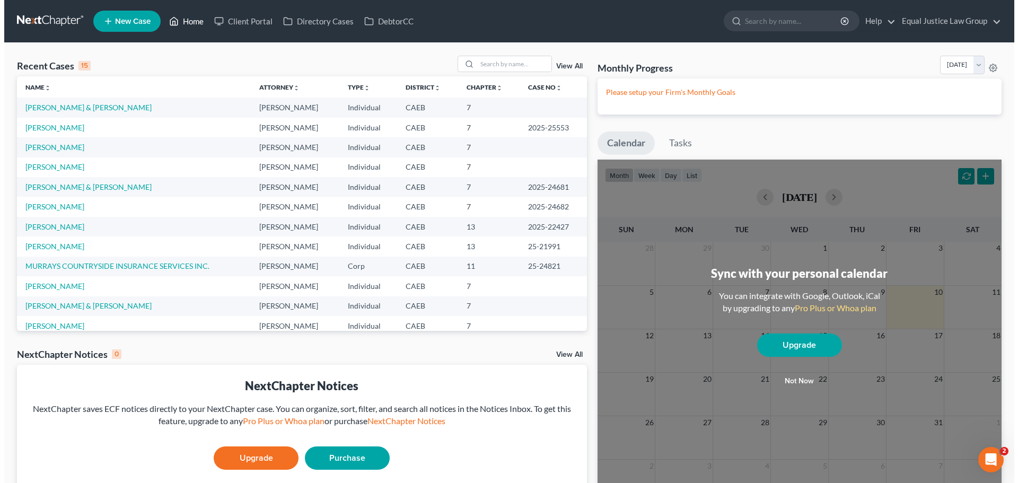
scroll to position [53, 0]
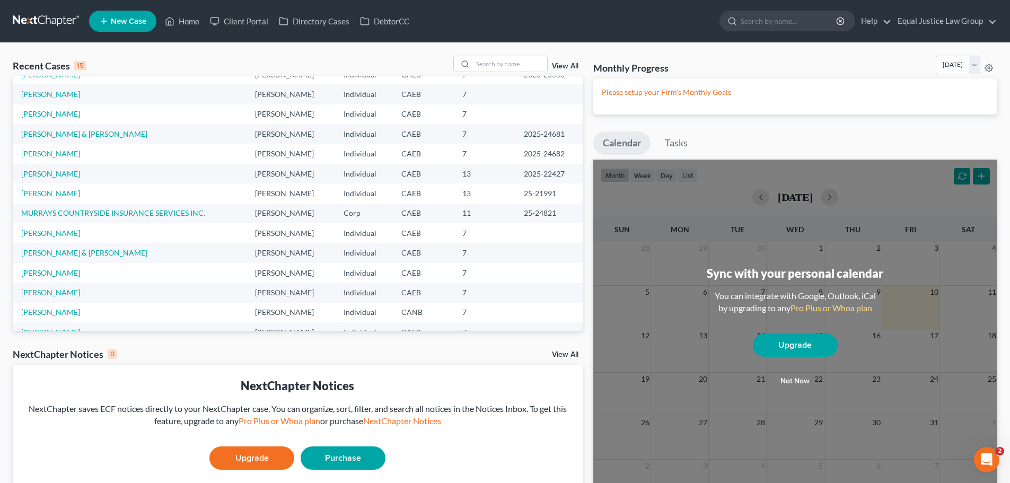
click at [80, 259] on td "[PERSON_NAME] & [PERSON_NAME]" at bounding box center [130, 253] width 234 height 20
click at [81, 254] on link "[PERSON_NAME] & [PERSON_NAME]" at bounding box center [84, 252] width 126 height 9
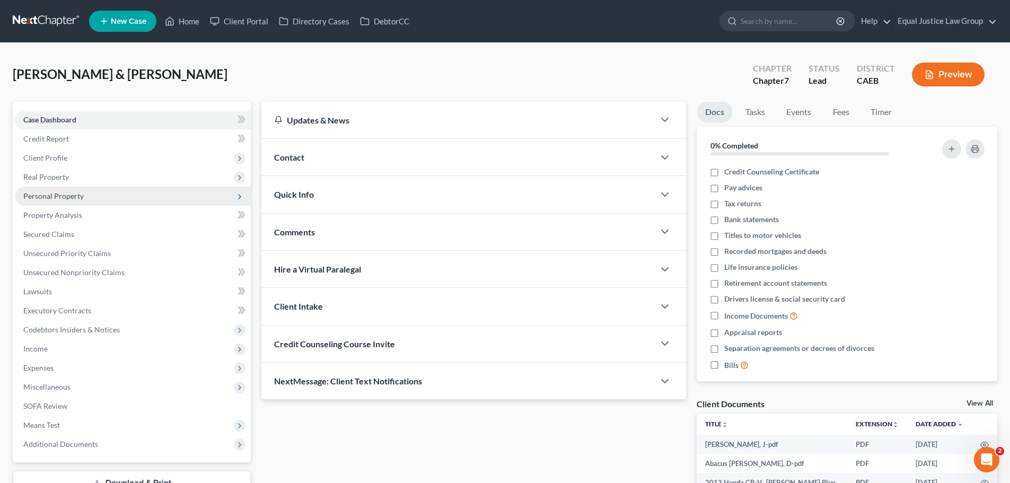
click at [71, 197] on span "Personal Property" at bounding box center [53, 195] width 60 height 9
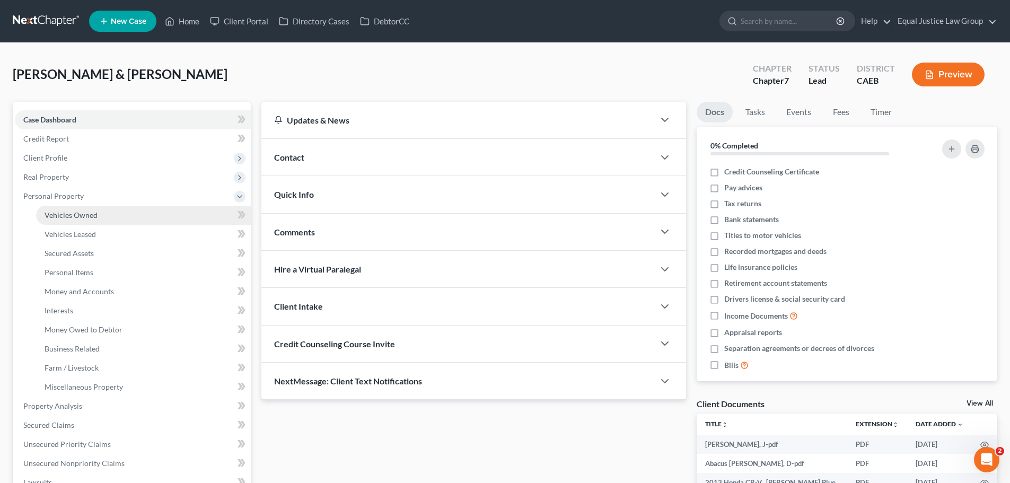
click at [72, 218] on span "Vehicles Owned" at bounding box center [71, 214] width 53 height 9
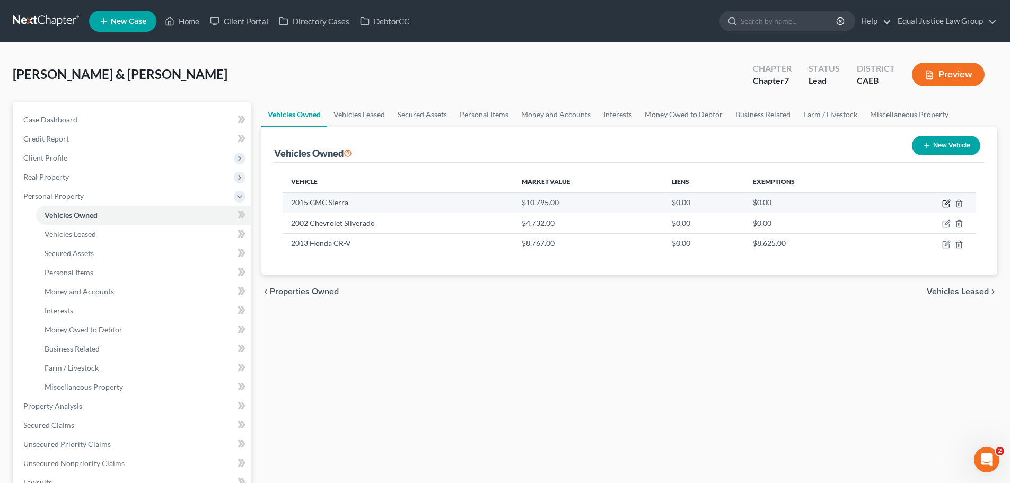
click at [946, 203] on icon "button" at bounding box center [947, 202] width 5 height 5
select select "0"
select select "11"
select select "4"
select select "2"
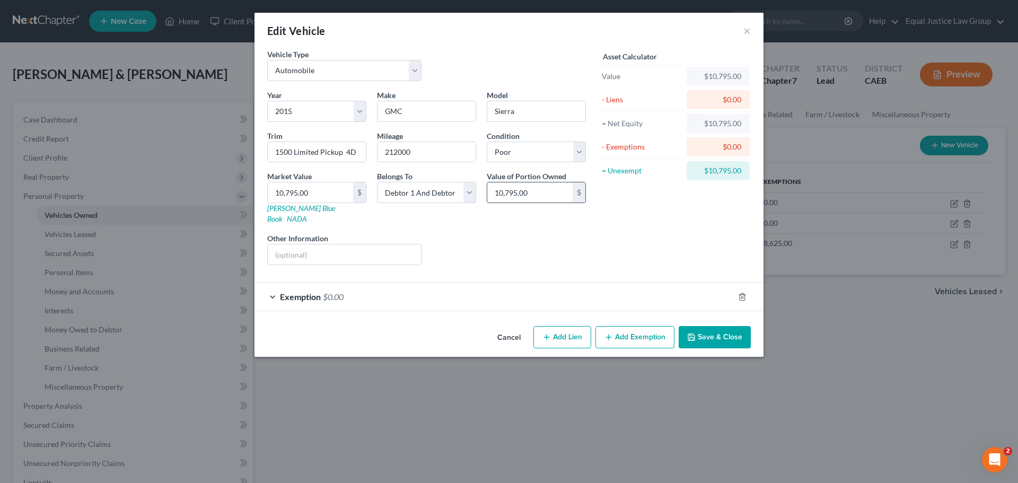
click at [542, 194] on input "10,795.00" at bounding box center [529, 192] width 85 height 20
click at [333, 195] on input "10,795.00" at bounding box center [310, 192] width 85 height 20
type input "1"
type input "1.00"
type input "10"
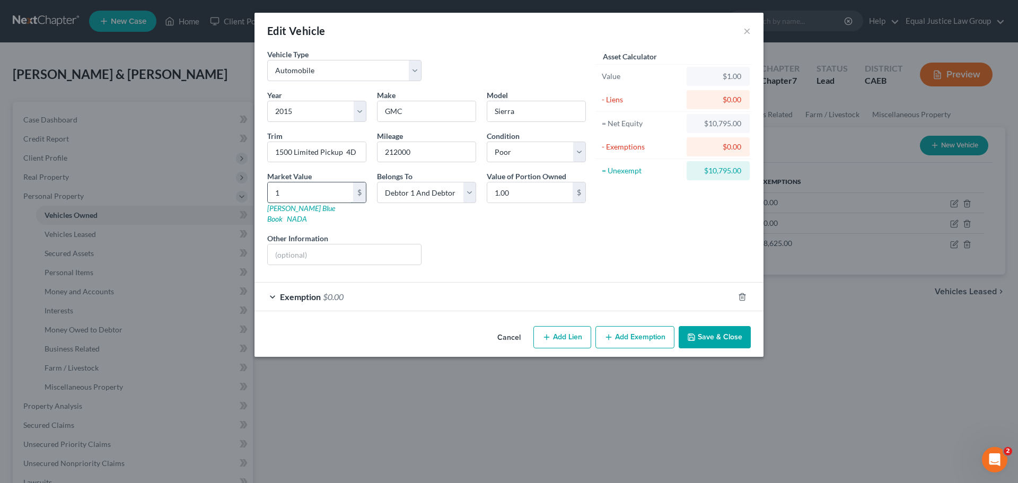
type input "10.00"
type input "100"
type input "100.00"
type input "1000"
type input "1,000.00"
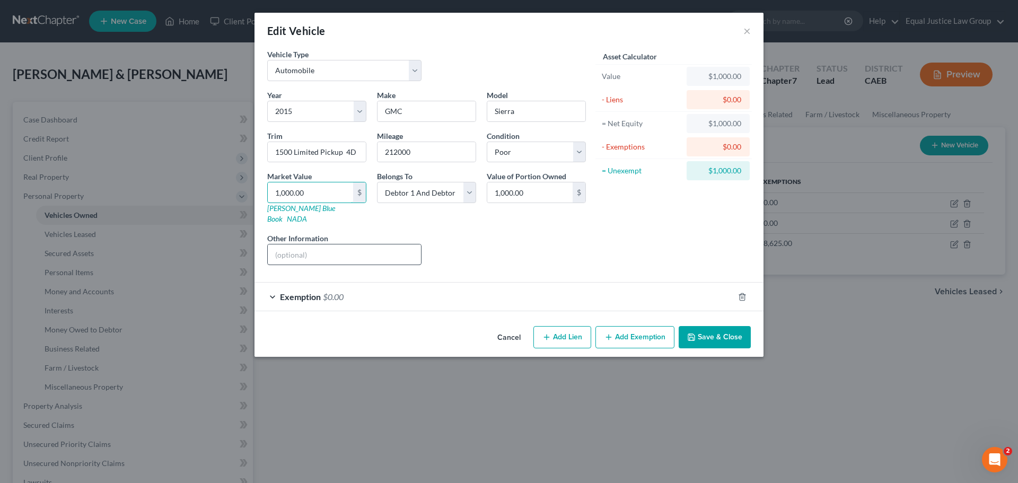
type input "1,000.00"
click at [312, 245] on input "text" at bounding box center [344, 254] width 153 height 20
type input "Scrap metal value only"
click at [554, 240] on div "Liens Select" at bounding box center [509, 249] width 165 height 32
click at [503, 287] on div "Exemption $0.00" at bounding box center [493, 297] width 479 height 28
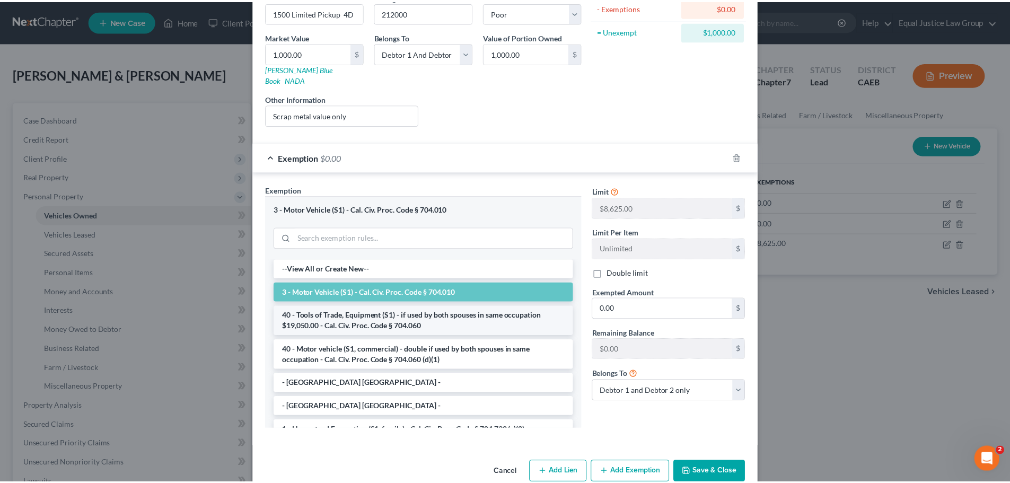
scroll to position [150, 0]
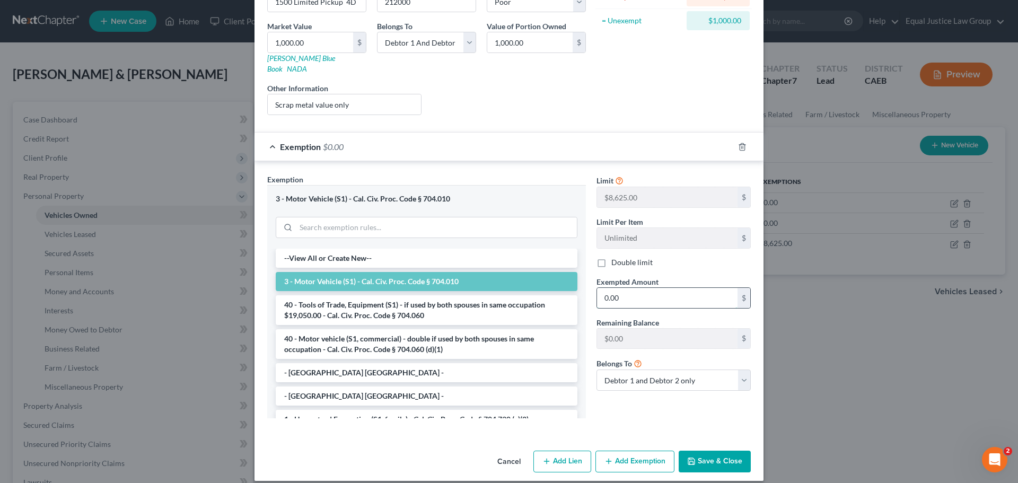
click at [634, 289] on input "0.00" at bounding box center [667, 298] width 140 height 20
click at [706, 451] on button "Save & Close" at bounding box center [715, 462] width 72 height 22
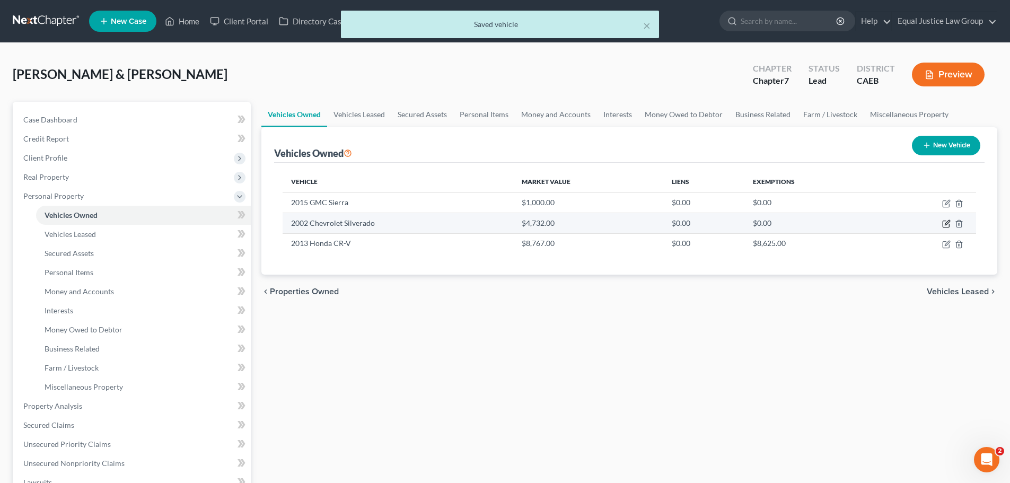
click at [944, 224] on icon "button" at bounding box center [946, 223] width 8 height 8
select select "0"
select select "24"
select select "3"
select select "2"
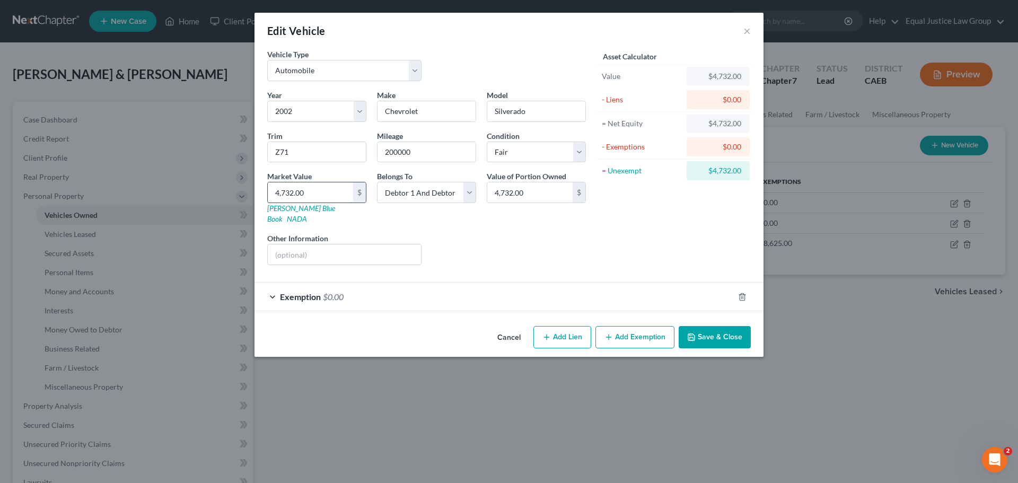
click at [324, 193] on input "4,732.00" at bounding box center [310, 192] width 85 height 20
type input "1"
type input "1.00"
type input "10"
type input "10.00"
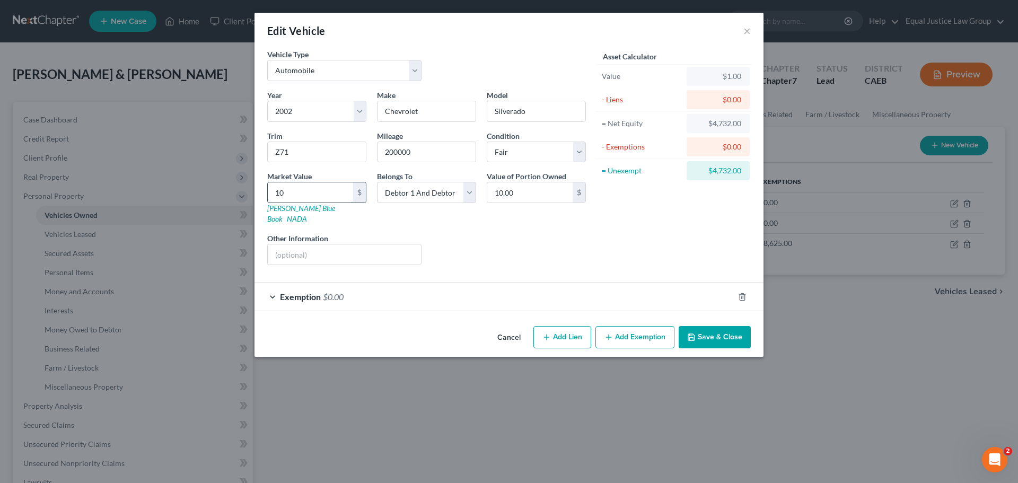
type input "100"
type input "100.00"
type input "1000"
type input "1,000.00"
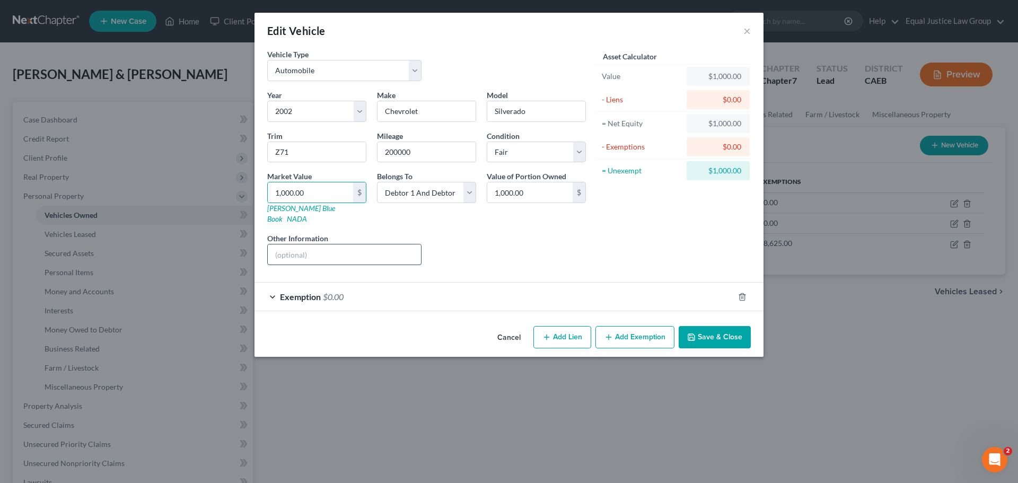
click at [332, 244] on input "text" at bounding box center [344, 254] width 153 height 20
type input "Scrap metal value only"
click at [735, 326] on button "Save & Close" at bounding box center [715, 337] width 72 height 22
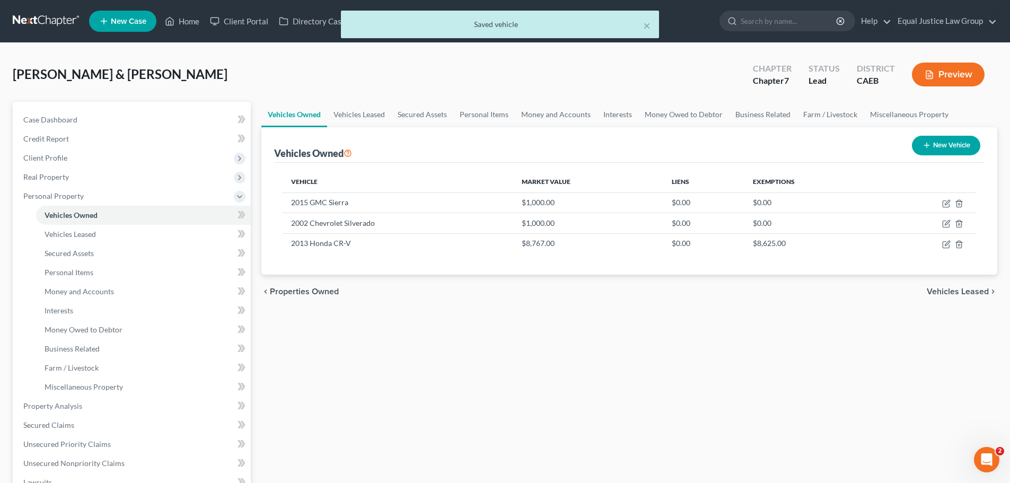
click at [726, 356] on div "Vehicles Owned Vehicles Leased Secured Assets Personal Items Money and Accounts…" at bounding box center [629, 408] width 746 height 612
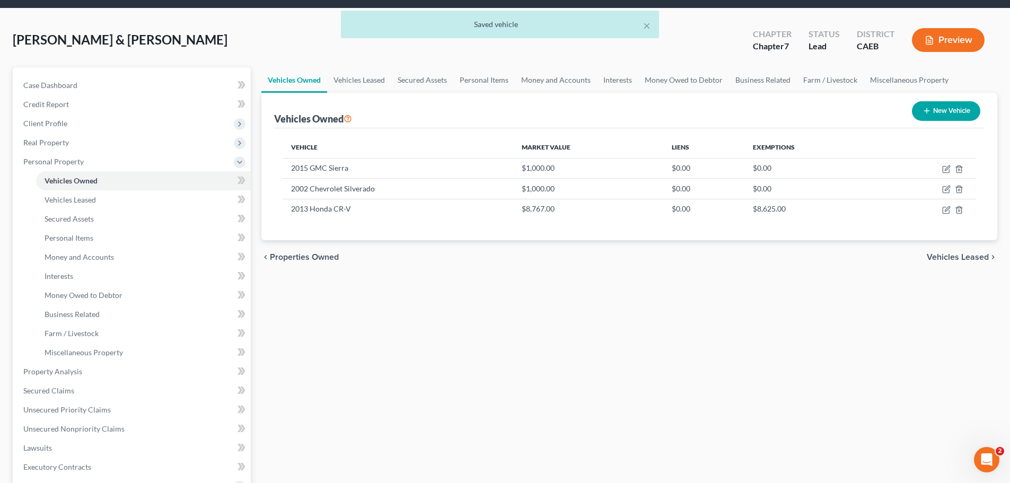
scroll to position [53, 0]
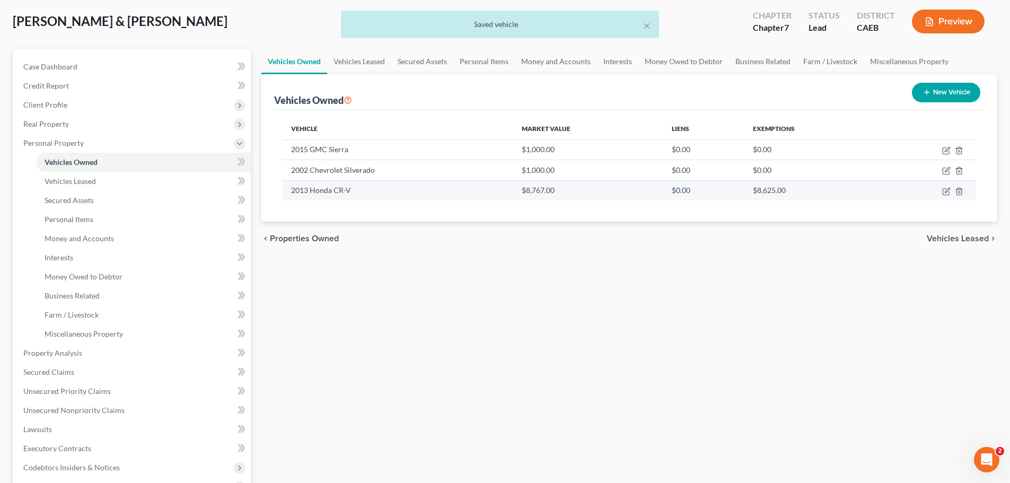
click at [351, 191] on td "2013 Honda CR-V" at bounding box center [398, 190] width 230 height 20
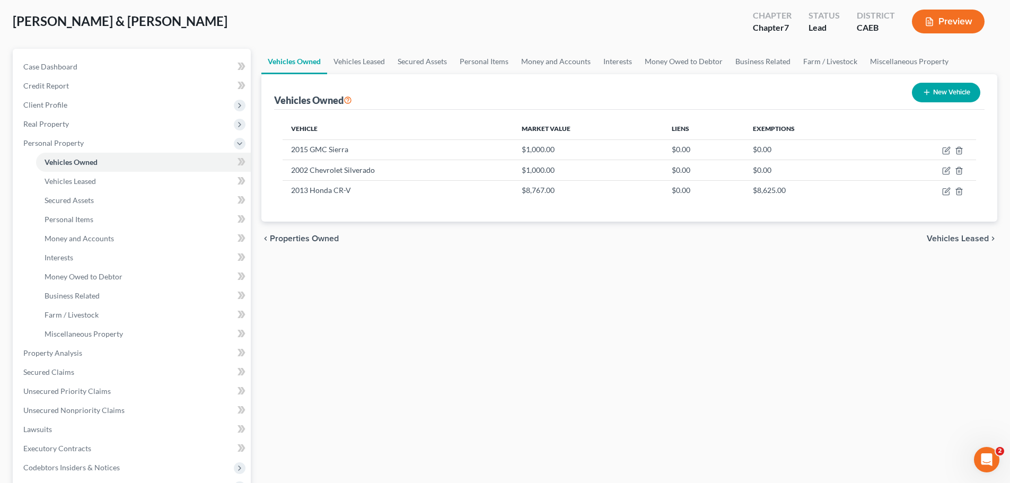
click at [648, 366] on div "Vehicles Owned Vehicles Leased Secured Assets Personal Items Money and Accounts…" at bounding box center [629, 355] width 746 height 612
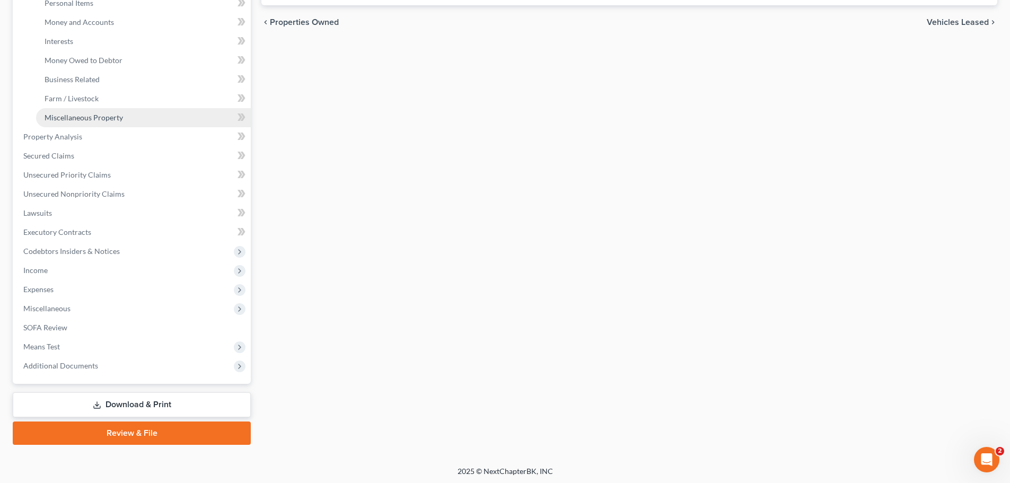
scroll to position [271, 0]
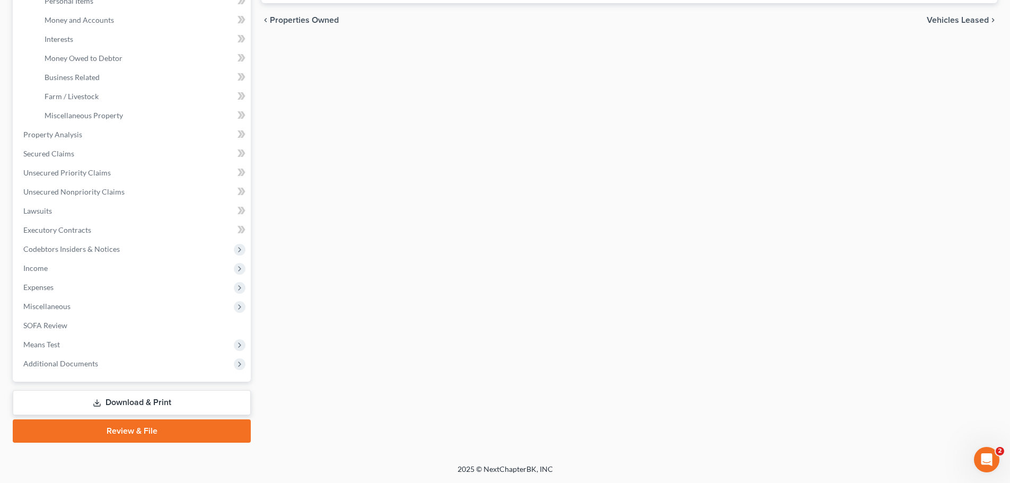
drag, startPoint x: 142, startPoint y: 399, endPoint x: 150, endPoint y: 397, distance: 8.6
click at [142, 399] on link "Download & Print" at bounding box center [132, 402] width 238 height 25
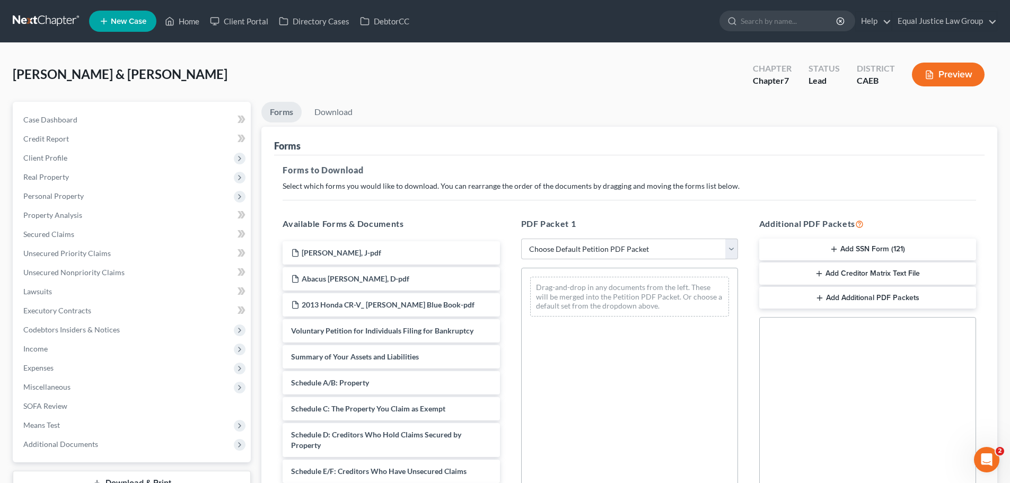
click at [707, 236] on div "PDF Packet 1 Choose Default Petition PDF Packet Complete Bankruptcy Petition (a…" at bounding box center [630, 388] width 238 height 359
click at [707, 243] on select "Choose Default Petition PDF Packet Complete Bankruptcy Petition (all forms and …" at bounding box center [629, 249] width 217 height 21
select select "9"
click at [521, 239] on select "Choose Default Petition PDF Packet Complete Bankruptcy Petition (all forms and …" at bounding box center [629, 249] width 217 height 21
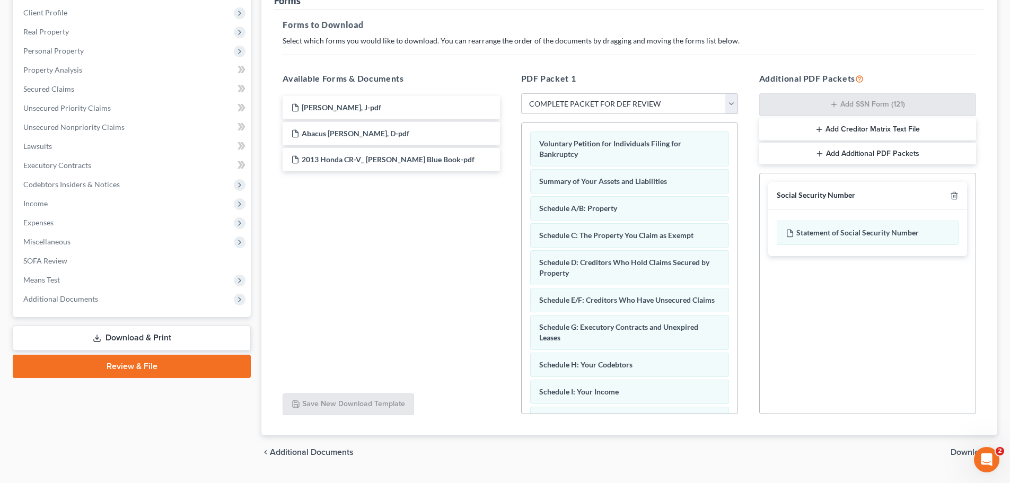
scroll to position [159, 0]
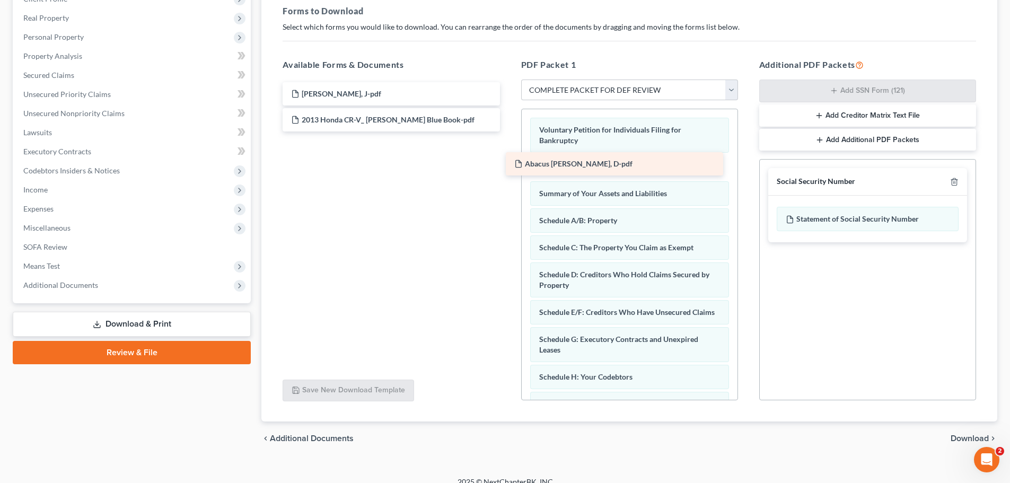
drag, startPoint x: 362, startPoint y: 122, endPoint x: 596, endPoint y: 167, distance: 238.0
click at [508, 131] on div "[PERSON_NAME], D-pdf [PERSON_NAME], J-pdf [PERSON_NAME], D-pdf 2013 Honda CR-V_…" at bounding box center [391, 106] width 234 height 49
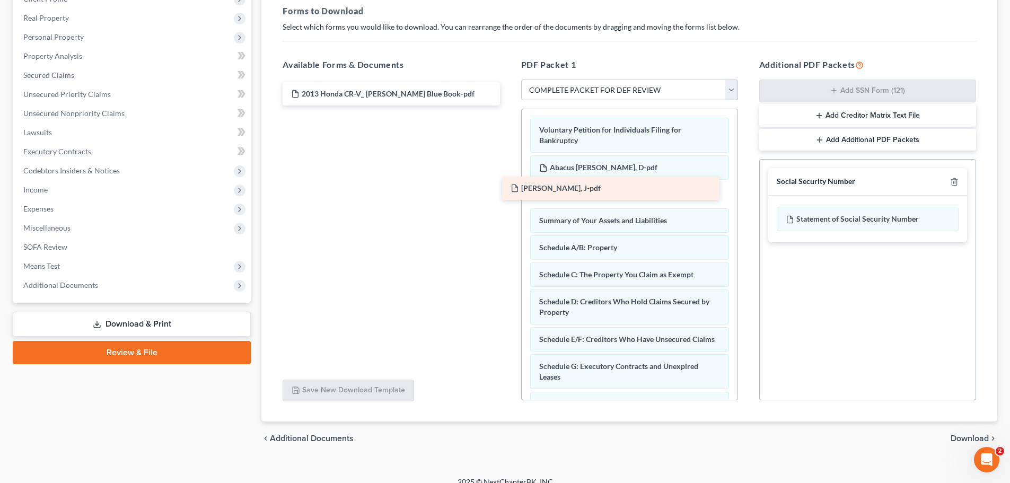
drag, startPoint x: 345, startPoint y: 93, endPoint x: 564, endPoint y: 187, distance: 238.9
click at [508, 105] on div "Abacus [PERSON_NAME], J-pdf [PERSON_NAME], J-pdf 2013 Honda CR-V_ [PERSON_NAME]…" at bounding box center [391, 93] width 234 height 23
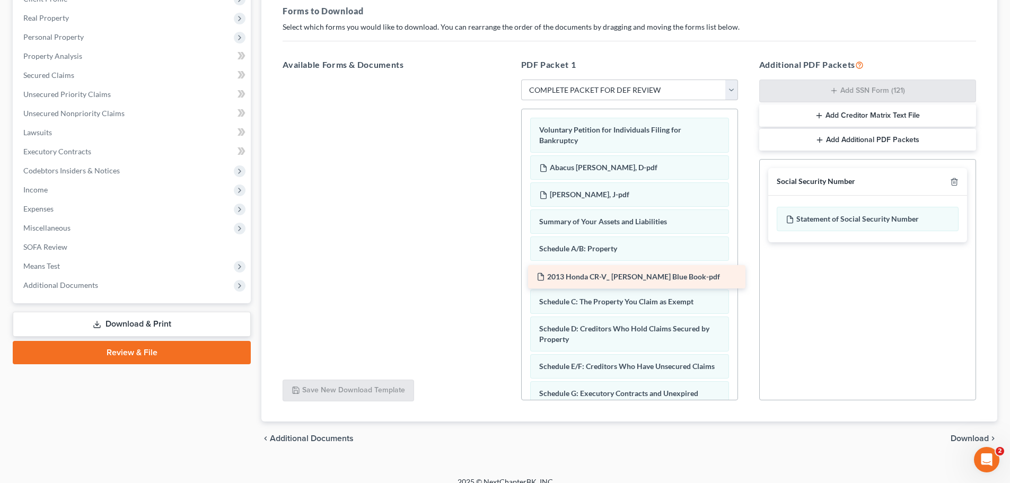
drag, startPoint x: 343, startPoint y: 90, endPoint x: 583, endPoint y: 274, distance: 302.1
click at [508, 80] on div "2013 Honda CR-V_ [PERSON_NAME] Blue Book-pdf 2013 Honda CR-V_ [PERSON_NAME] Blu…" at bounding box center [391, 80] width 234 height 0
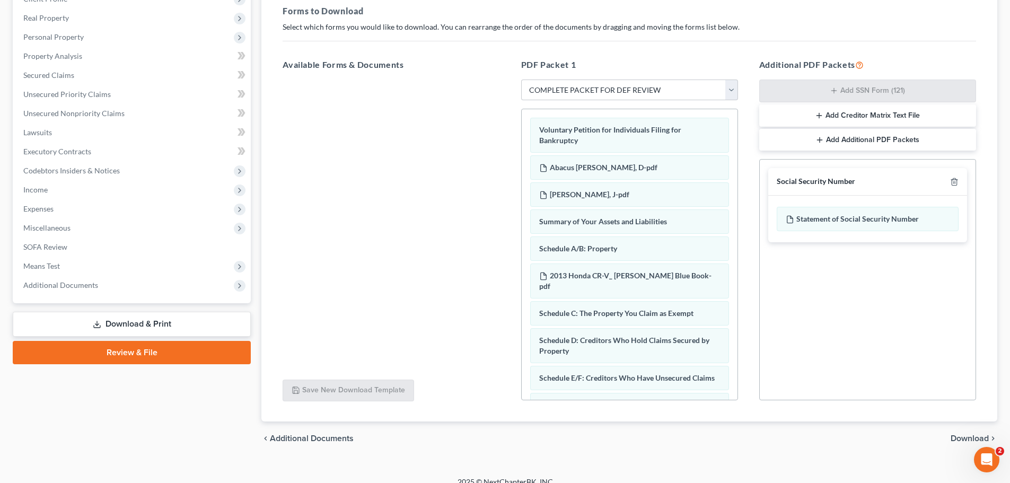
click at [415, 268] on div at bounding box center [391, 226] width 234 height 292
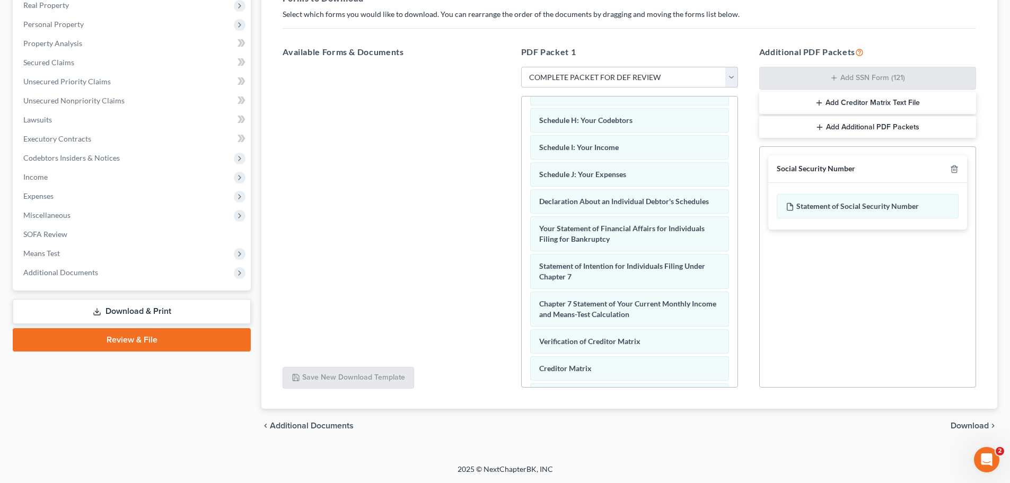
scroll to position [419, 0]
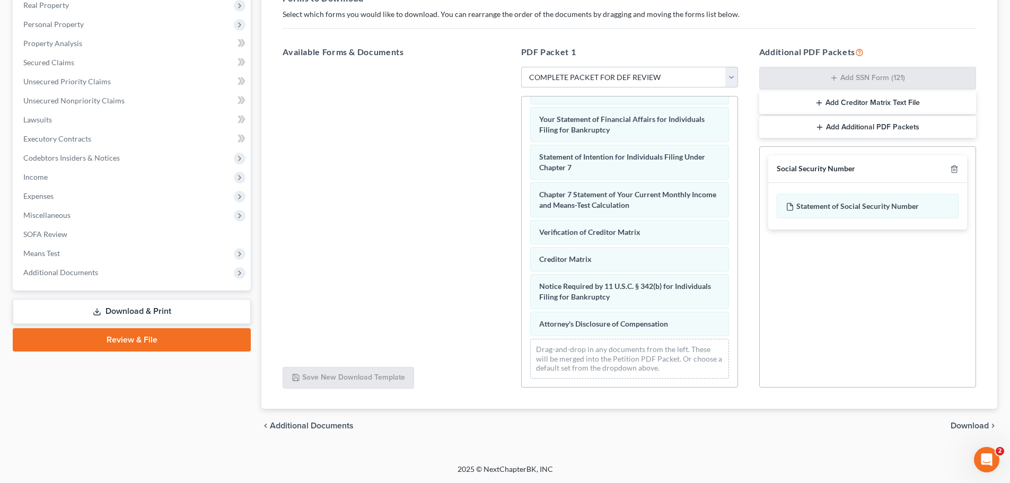
click at [964, 422] on span "Download" at bounding box center [969, 425] width 38 height 8
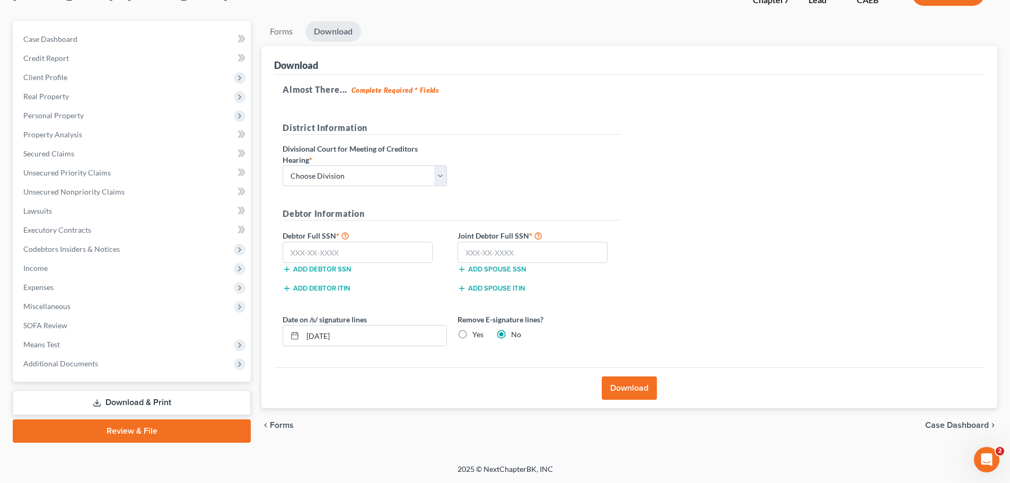
scroll to position [81, 0]
drag, startPoint x: 379, startPoint y: 169, endPoint x: 374, endPoint y: 186, distance: 17.8
click at [379, 169] on select "Choose Division Fresno Modesto [GEOGRAPHIC_DATA]" at bounding box center [365, 175] width 164 height 21
select select "2"
click at [283, 165] on select "Choose Division Fresno Modesto [GEOGRAPHIC_DATA]" at bounding box center [365, 175] width 164 height 21
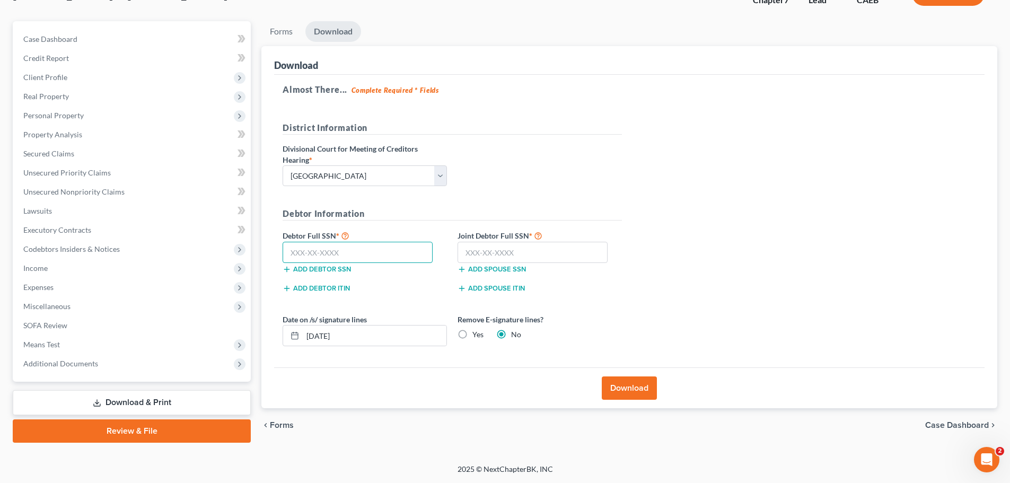
click at [356, 249] on input "text" at bounding box center [358, 252] width 150 height 21
drag, startPoint x: 276, startPoint y: 33, endPoint x: 312, endPoint y: 62, distance: 46.4
click at [276, 33] on link "Forms" at bounding box center [281, 31] width 40 height 21
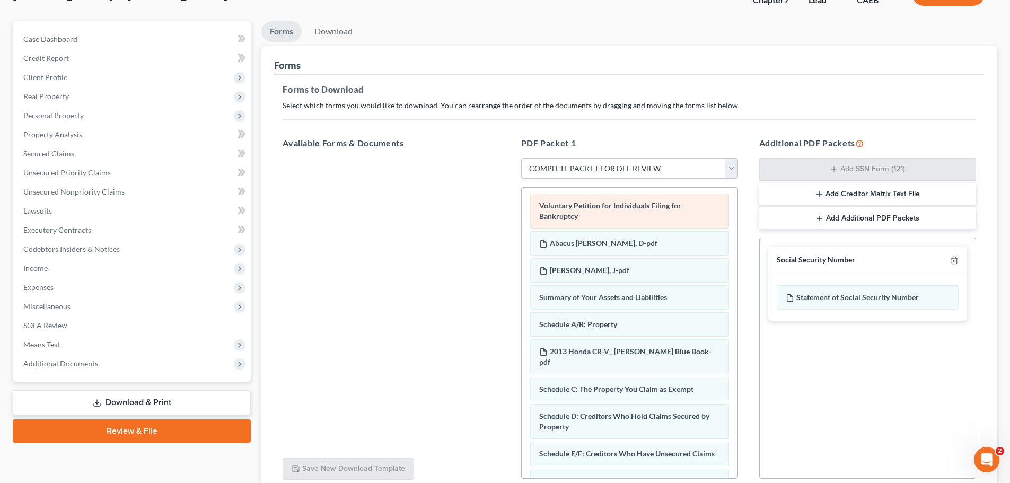
scroll to position [0, 0]
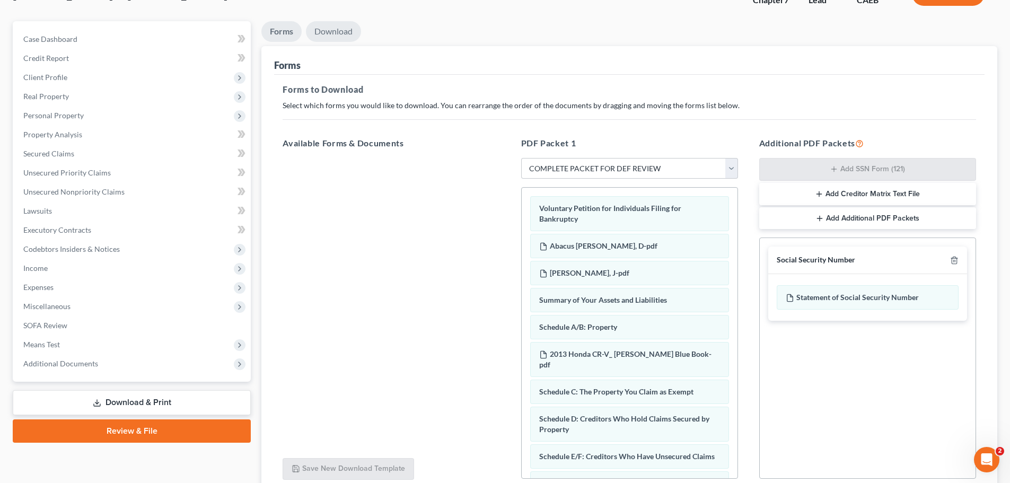
click at [337, 30] on link "Download" at bounding box center [333, 31] width 55 height 21
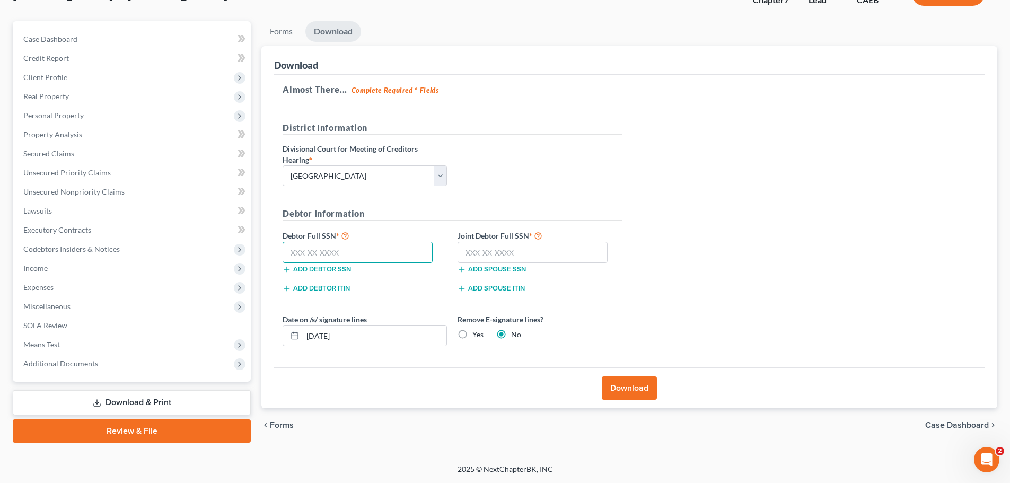
click at [315, 242] on input "text" at bounding box center [358, 252] width 150 height 21
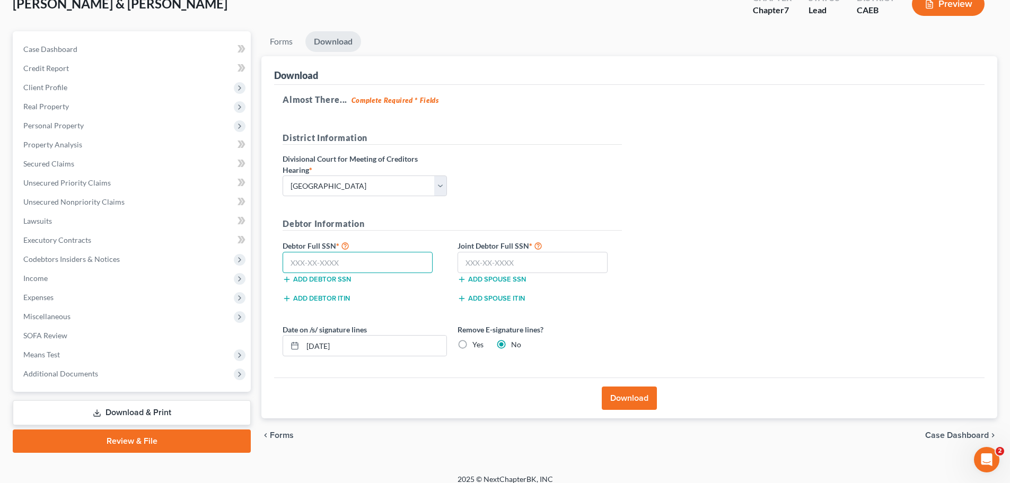
scroll to position [81, 0]
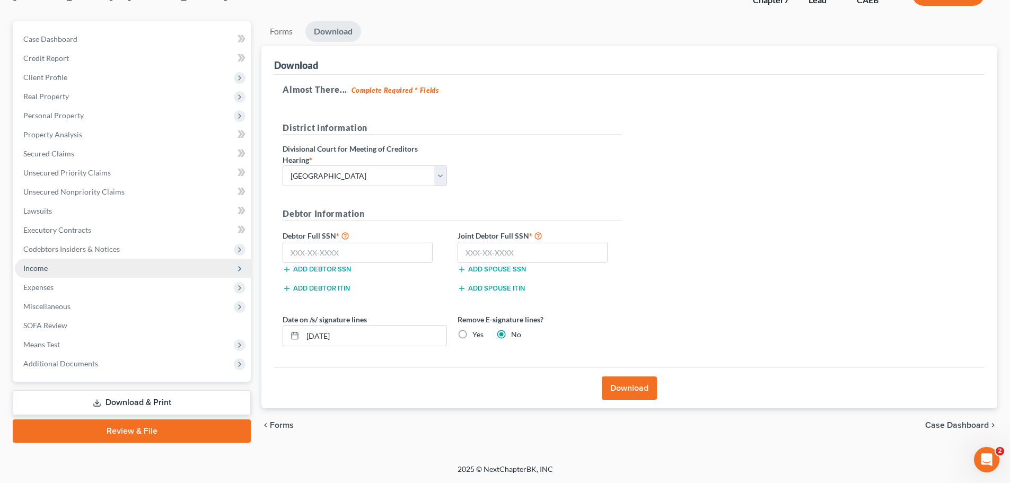
click at [52, 268] on span "Income" at bounding box center [133, 268] width 236 height 19
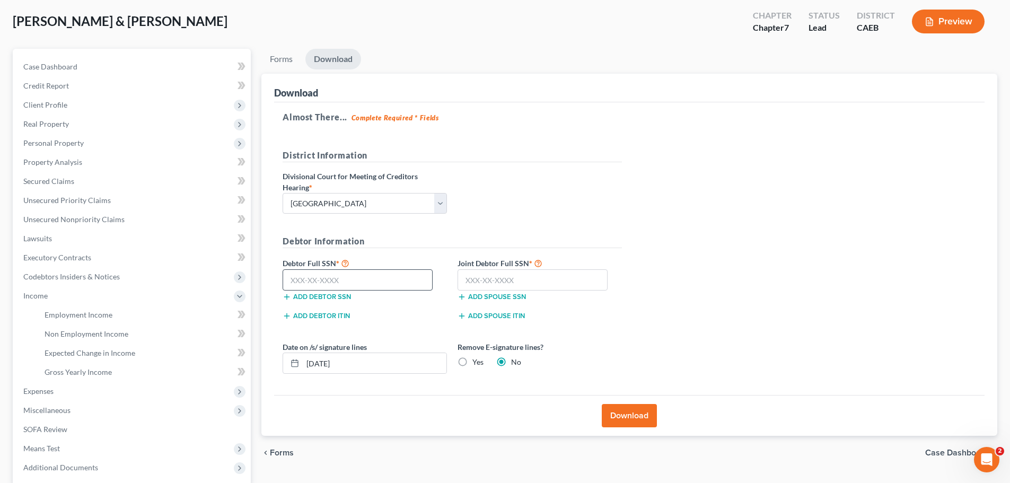
scroll to position [28, 0]
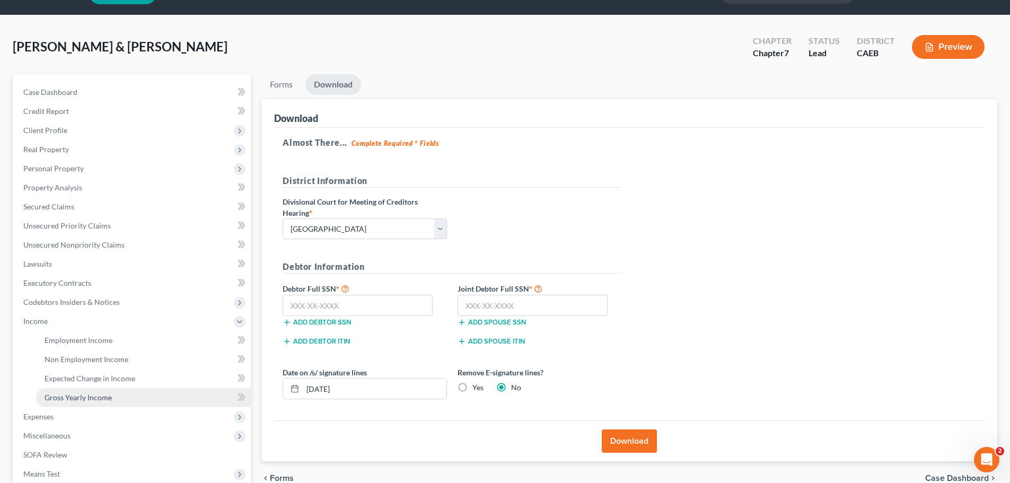
drag, startPoint x: 81, startPoint y: 392, endPoint x: 116, endPoint y: 388, distance: 35.2
click at [81, 391] on link "Gross Yearly Income" at bounding box center [143, 397] width 215 height 19
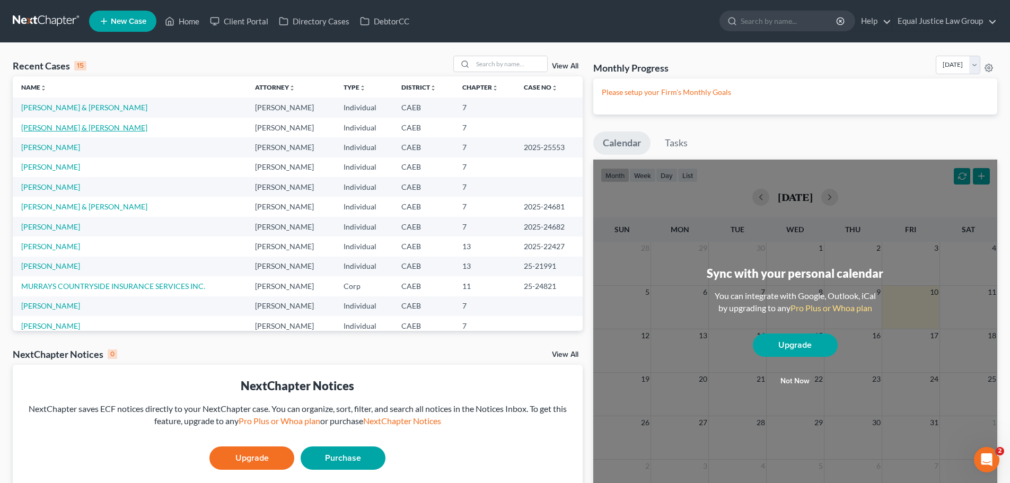
click at [72, 123] on link "[PERSON_NAME] & [PERSON_NAME]" at bounding box center [84, 127] width 126 height 9
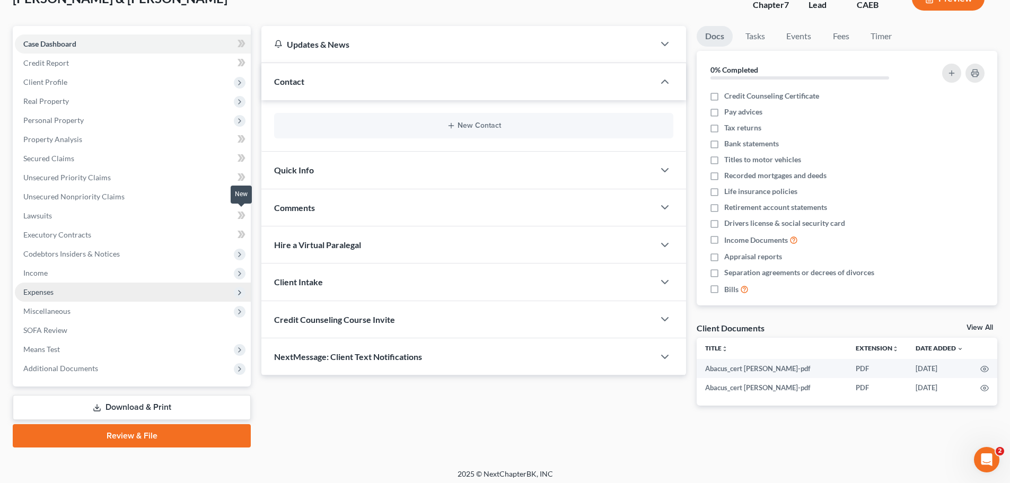
scroll to position [81, 0]
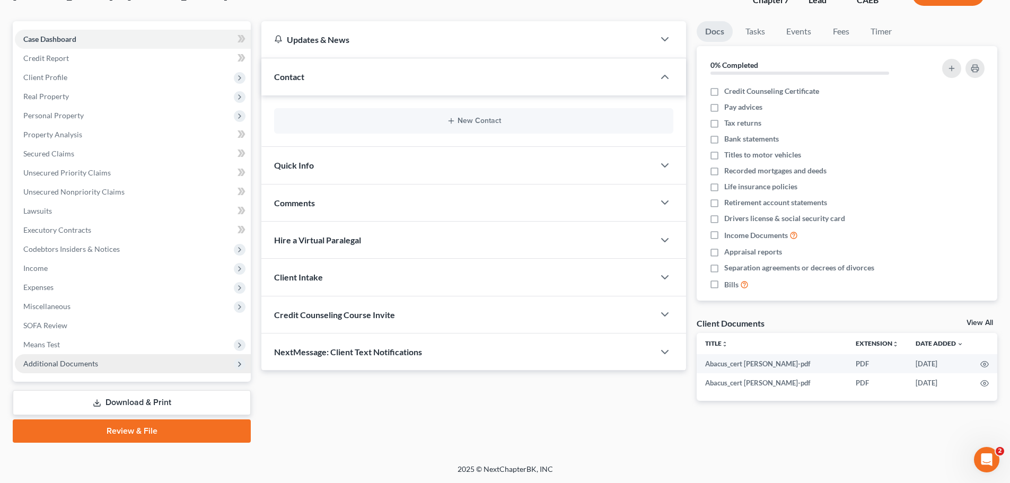
click at [63, 358] on span "Additional Documents" at bounding box center [133, 363] width 236 height 19
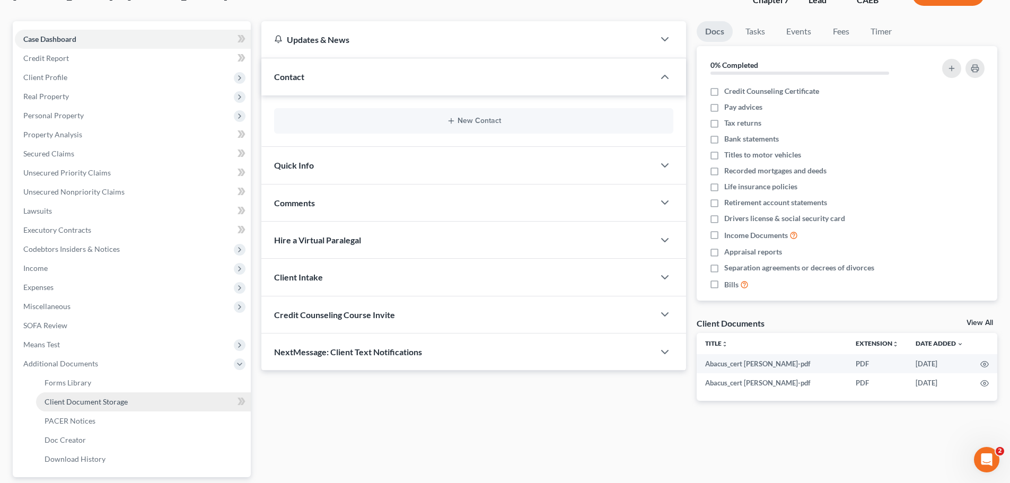
click at [91, 398] on span "Client Document Storage" at bounding box center [86, 401] width 83 height 9
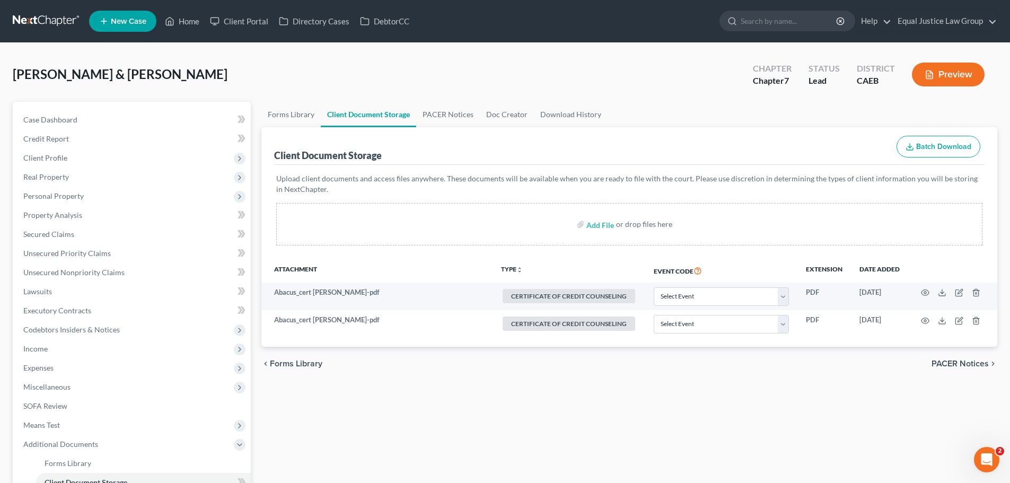
scroll to position [53, 0]
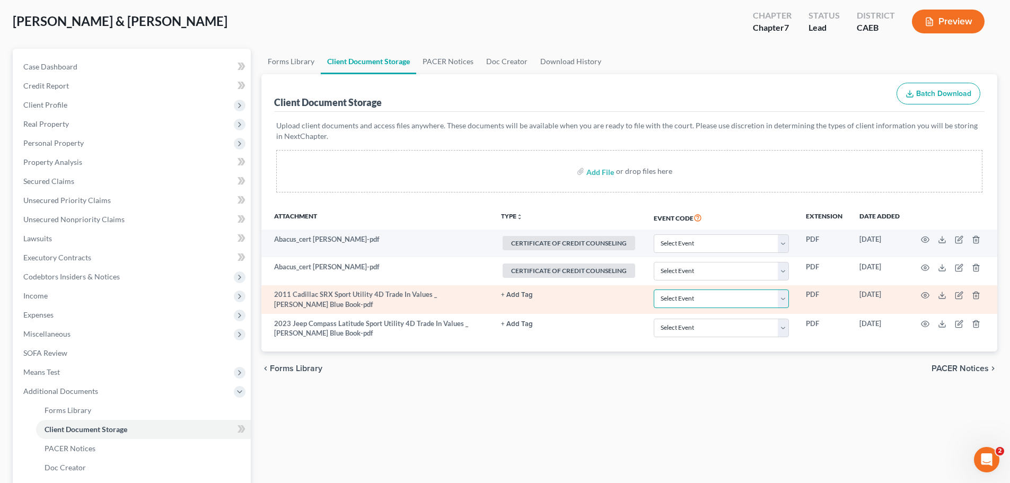
click at [691, 297] on select "Select Event Verification of Master Address List Form" at bounding box center [721, 298] width 135 height 19
click at [531, 294] on button "+ Add Tag" at bounding box center [517, 295] width 32 height 7
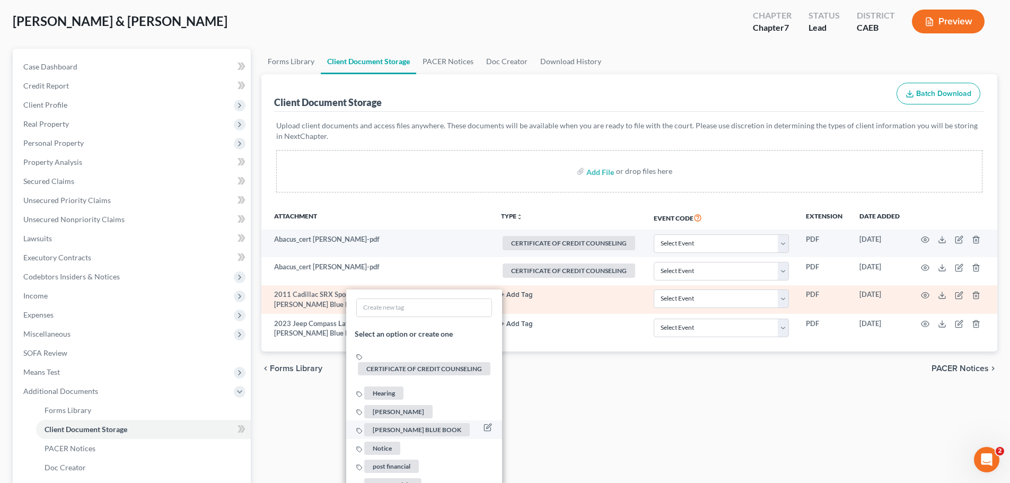
click at [399, 426] on span "KELLY BLUE BOOK" at bounding box center [416, 429] width 105 height 13
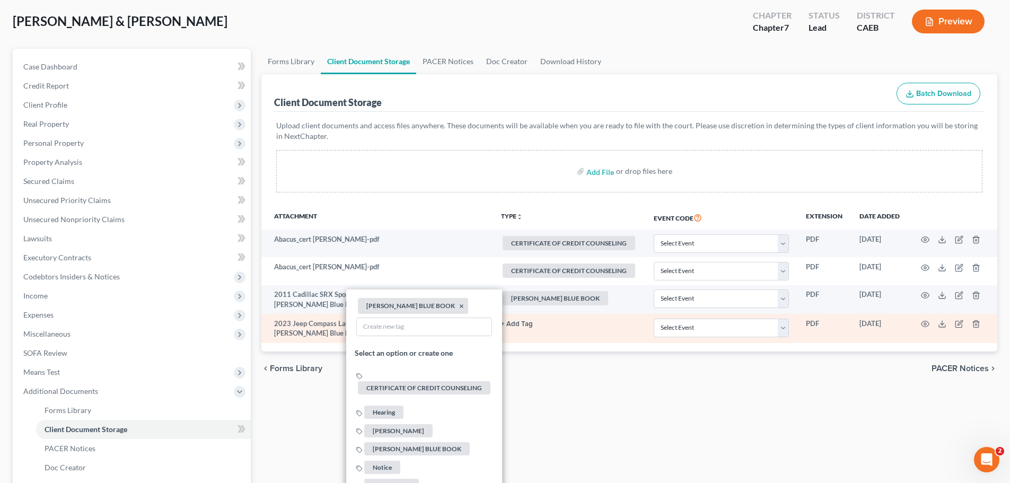
click at [531, 324] on button "+ Add Tag" at bounding box center [517, 324] width 32 height 7
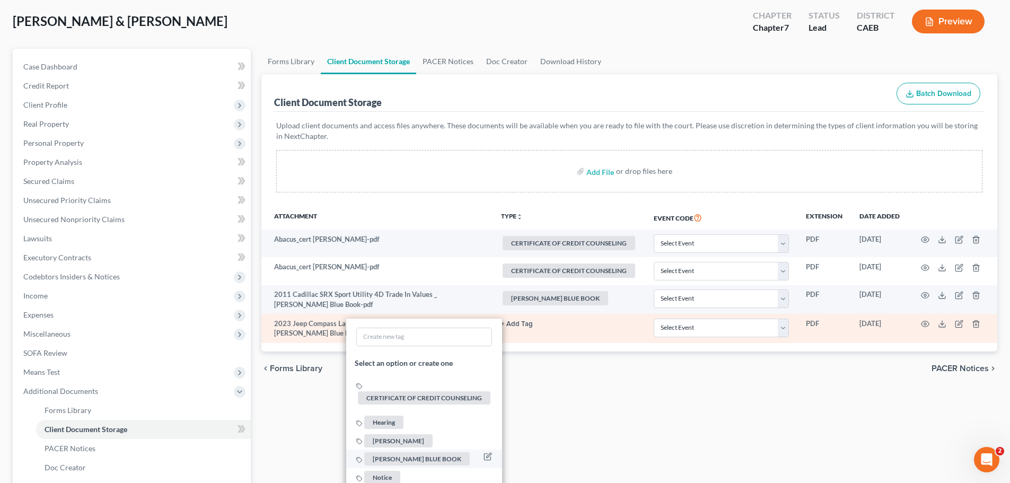
click at [401, 456] on span "KELLY BLUE BOOK" at bounding box center [416, 458] width 105 height 13
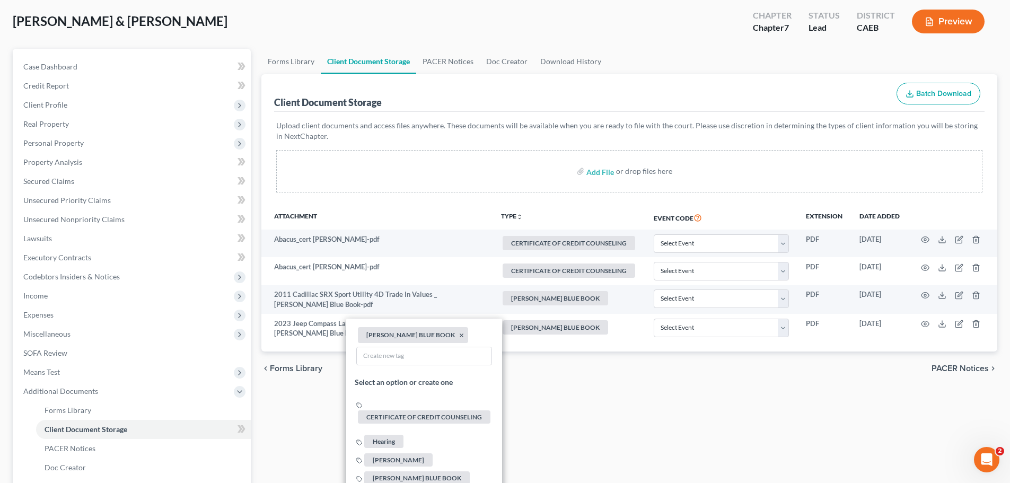
click at [575, 422] on div "Forms Library Client Document Storage PACER Notices Doc Creator Download Histor…" at bounding box center [629, 307] width 746 height 517
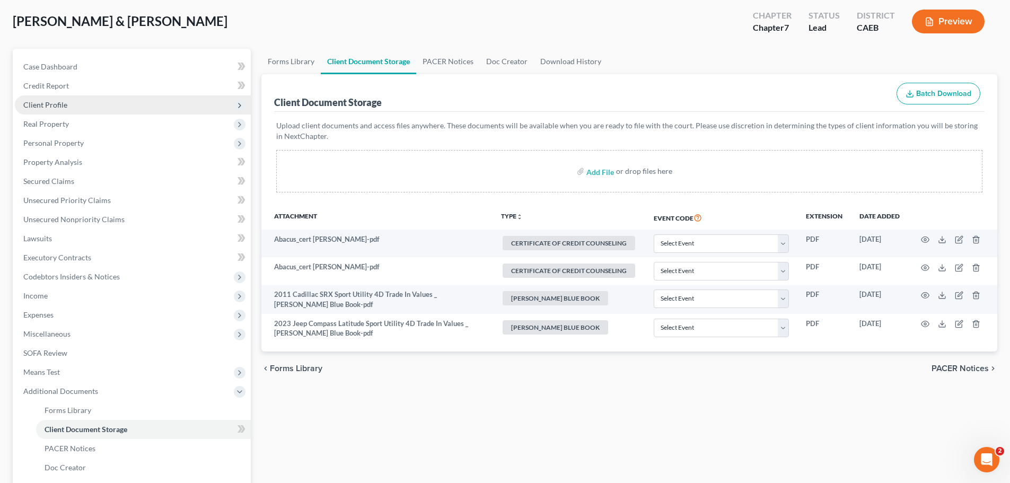
click at [47, 104] on span "Client Profile" at bounding box center [45, 104] width 44 height 9
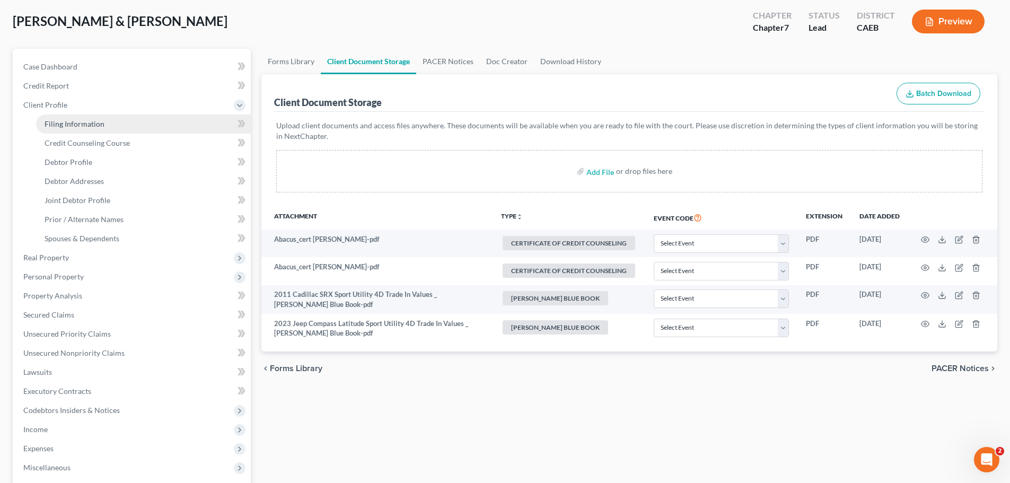
click at [70, 117] on link "Filing Information" at bounding box center [143, 124] width 215 height 19
select select "1"
select select "0"
select select "4"
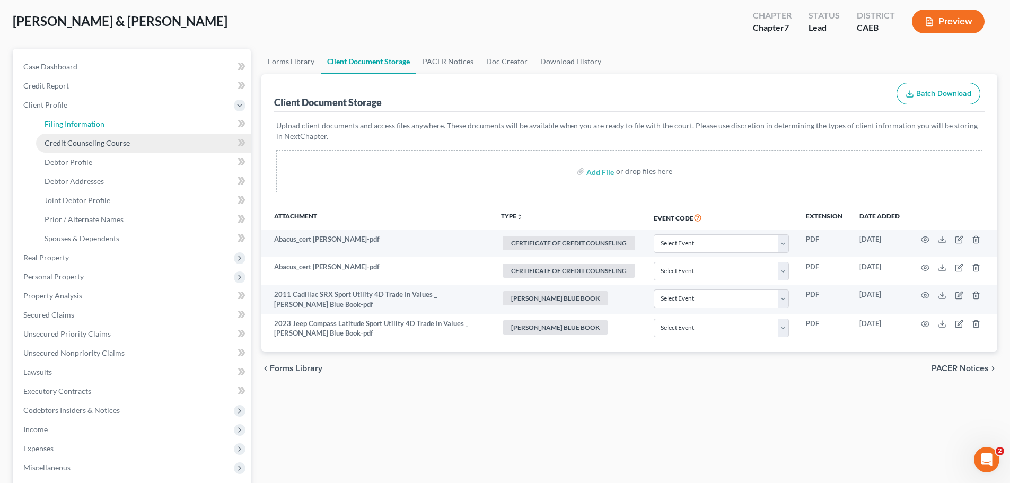
select select "0"
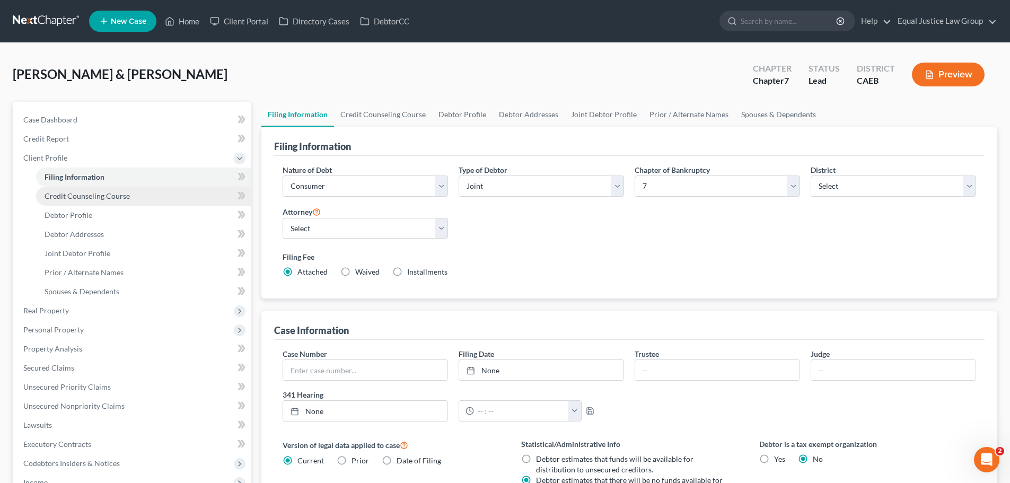
click at [97, 196] on span "Credit Counseling Course" at bounding box center [87, 195] width 85 height 9
